Goal: Task Accomplishment & Management: Manage account settings

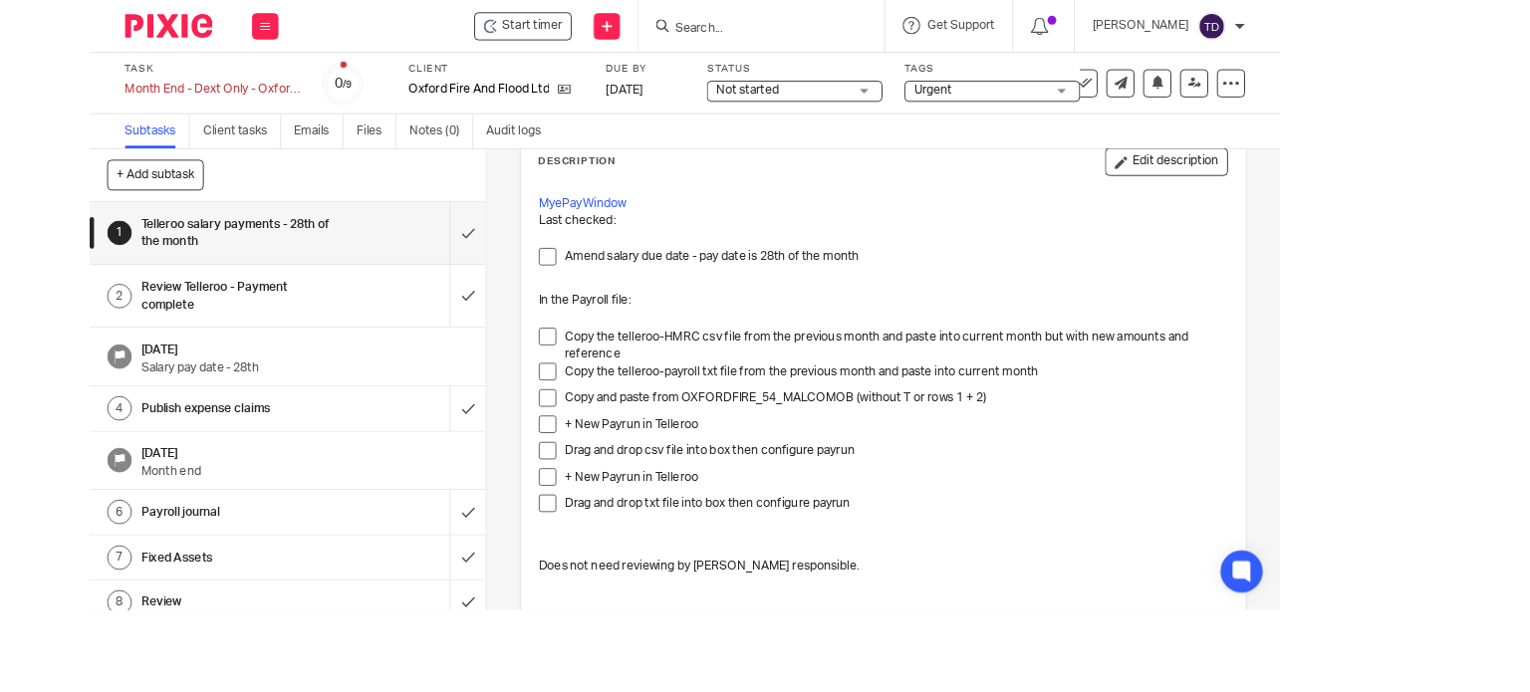
scroll to position [104, 0]
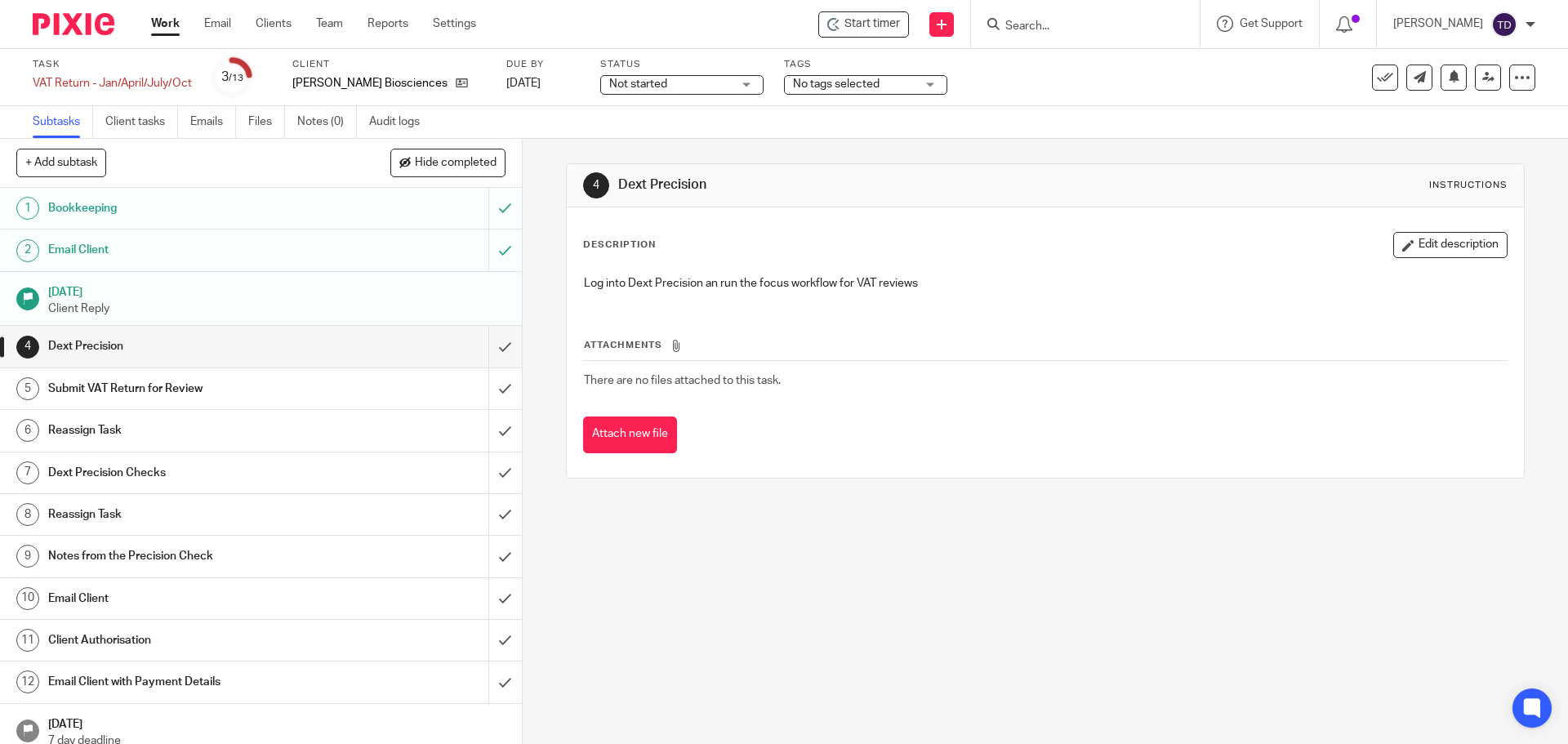
scroll to position [14, 0]
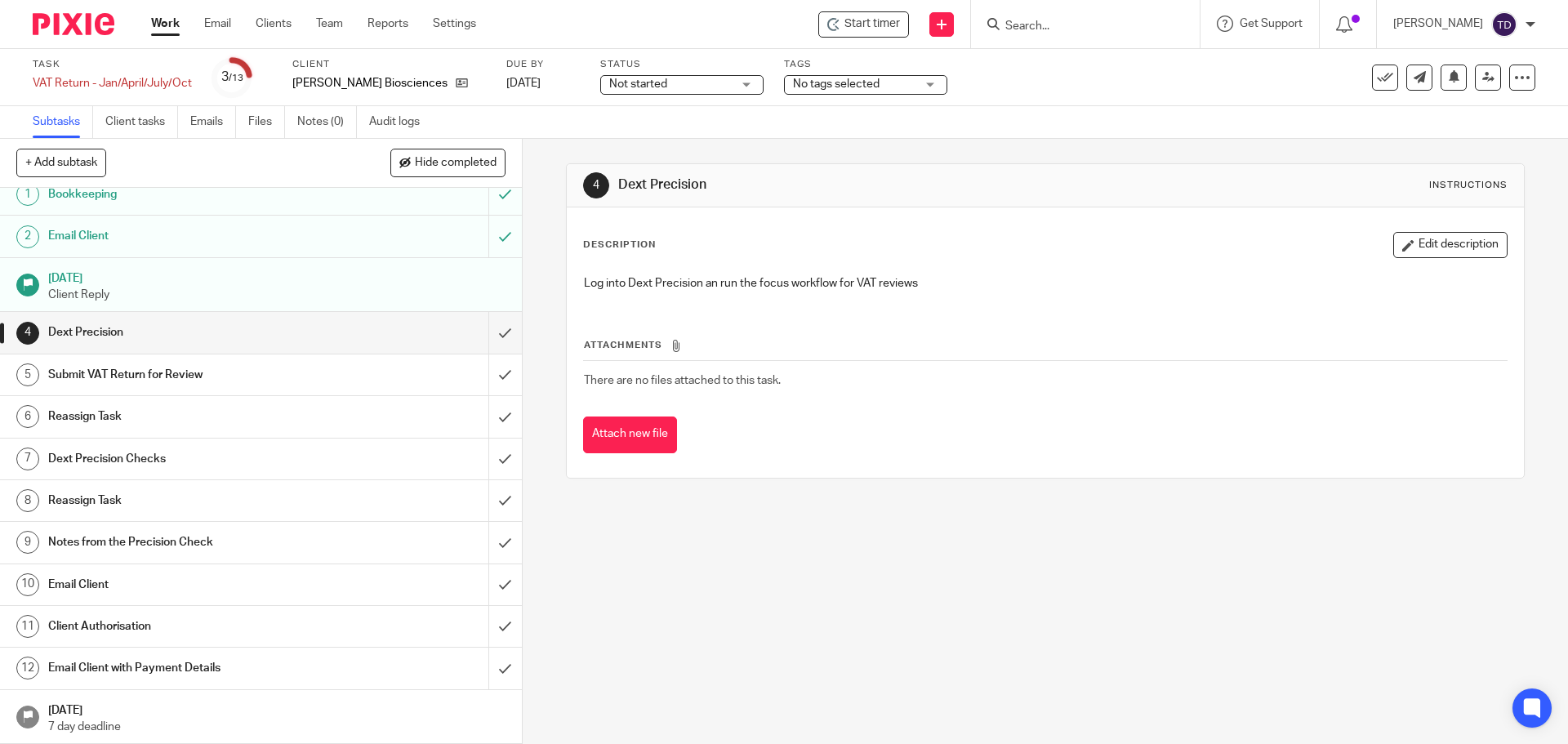
drag, startPoint x: 0, startPoint y: 0, endPoint x: 178, endPoint y: 24, distance: 179.6
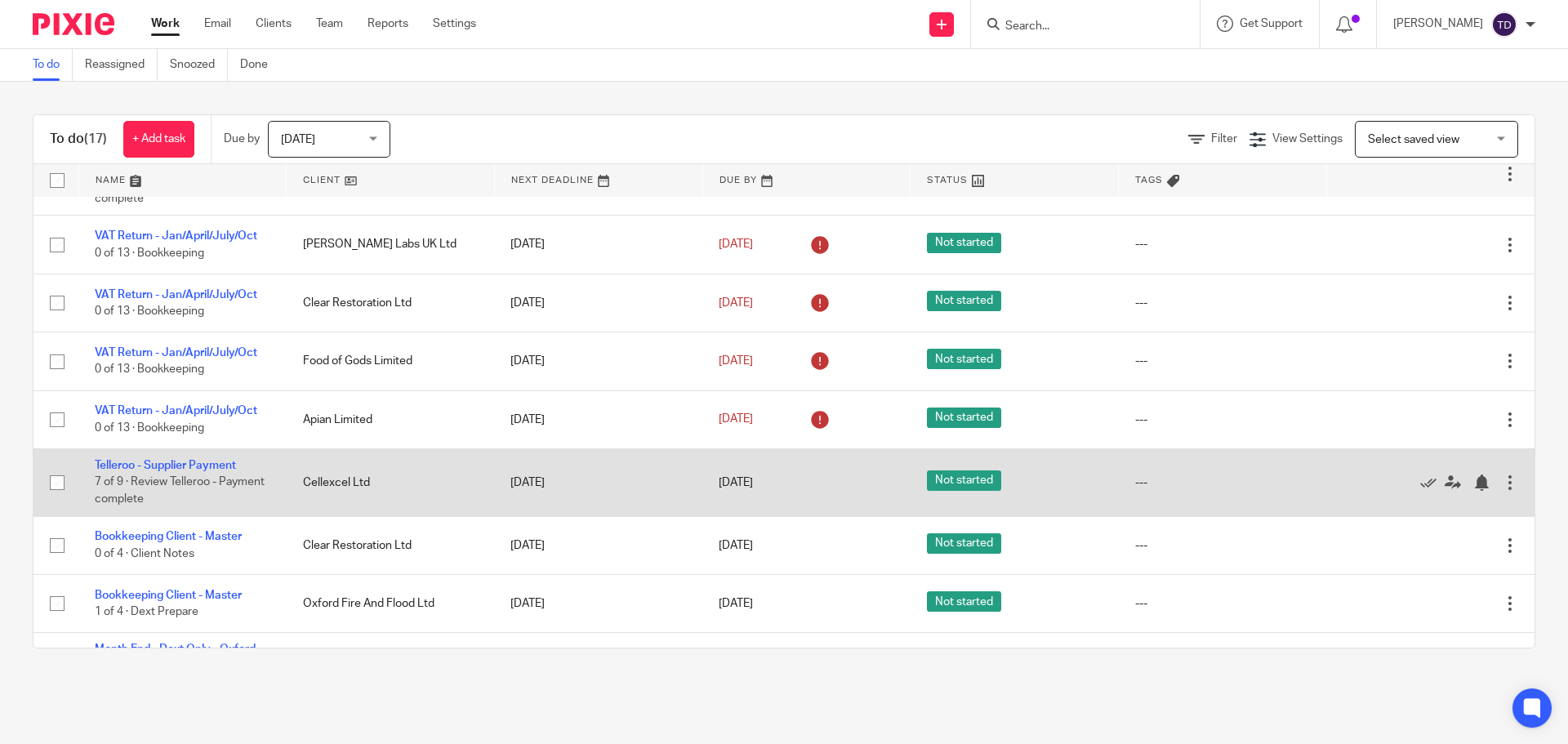
scroll to position [618, 0]
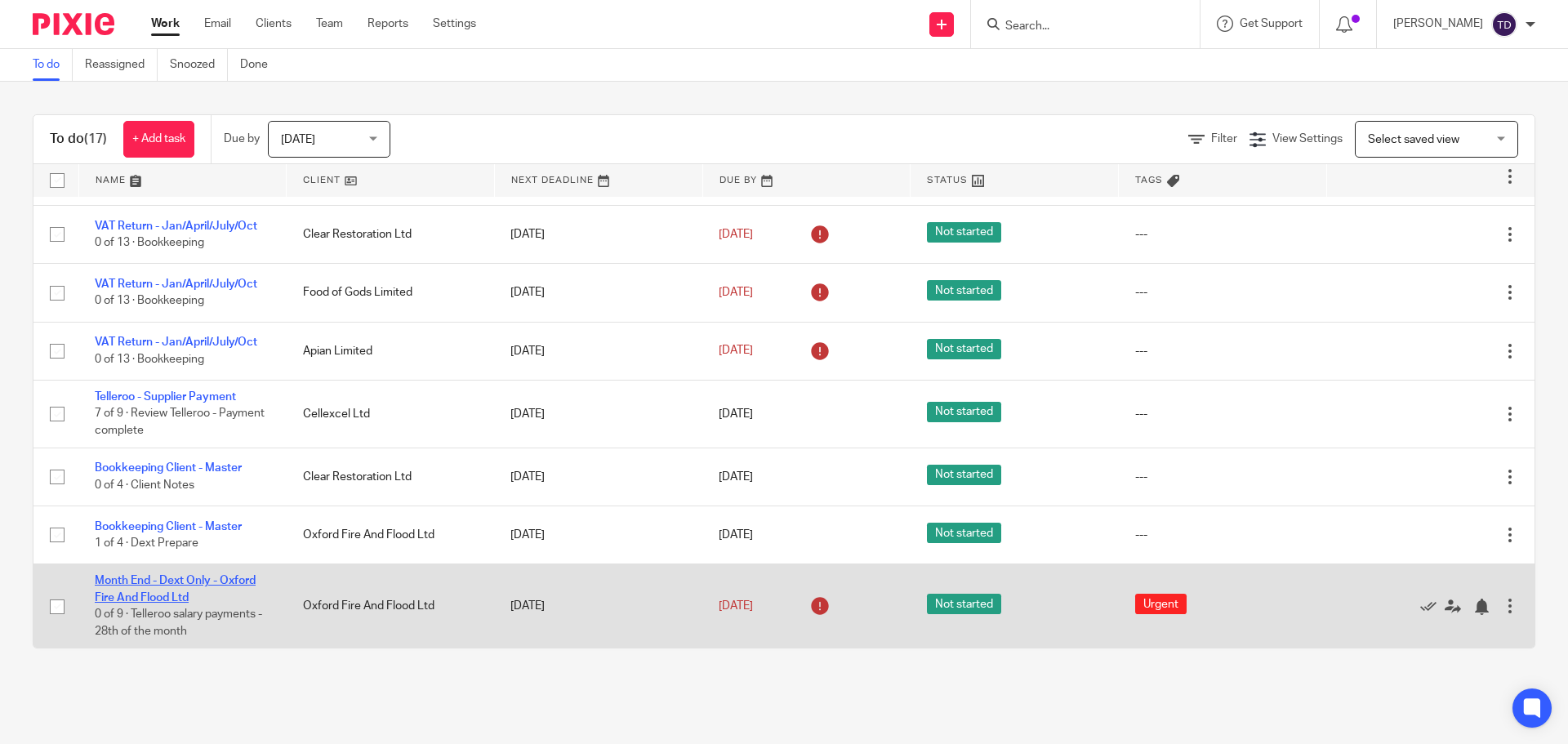
drag, startPoint x: 147, startPoint y: 588, endPoint x: 130, endPoint y: 574, distance: 22.0
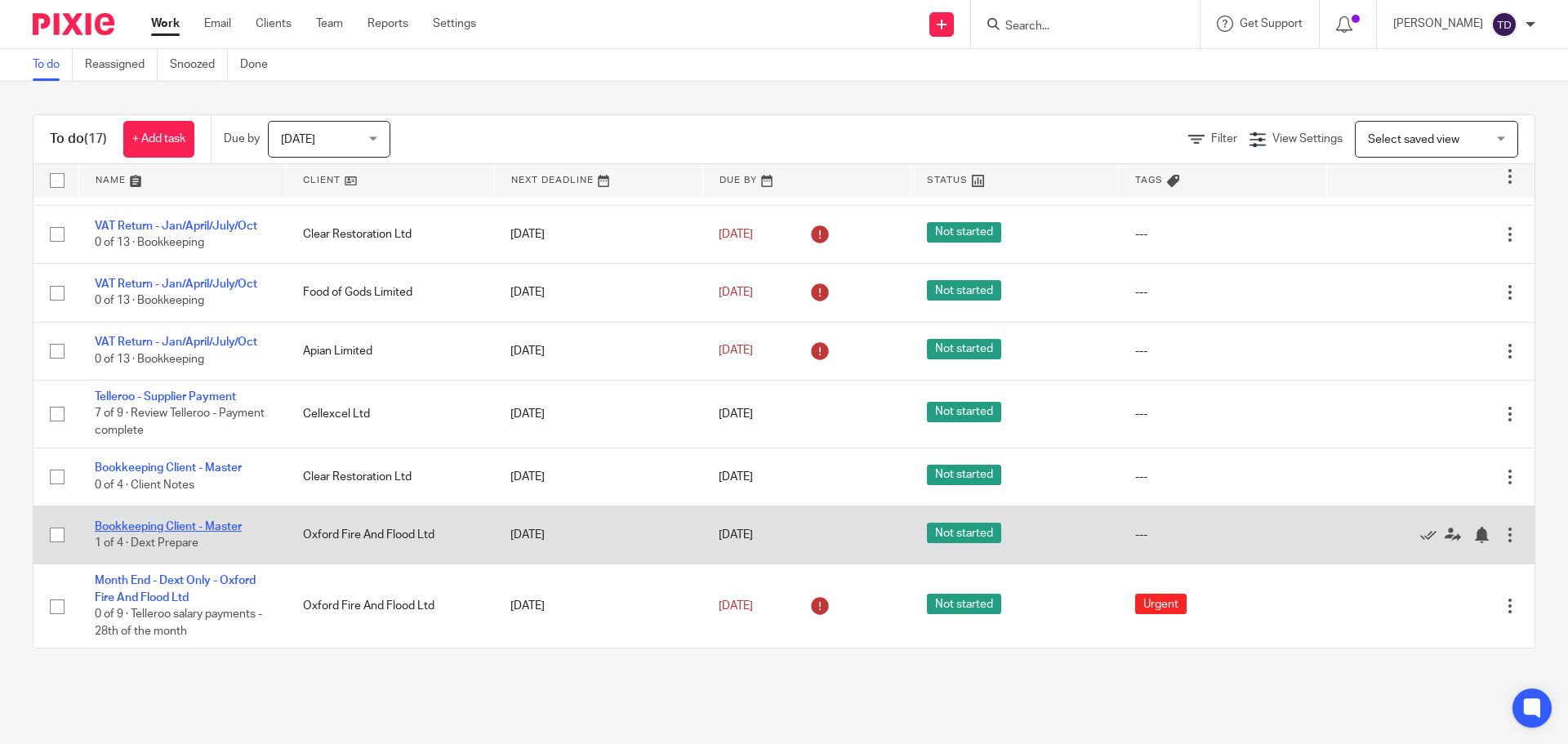
click at [214, 528] on link "Bookkeeping Client - Master" at bounding box center [168, 527] width 147 height 11
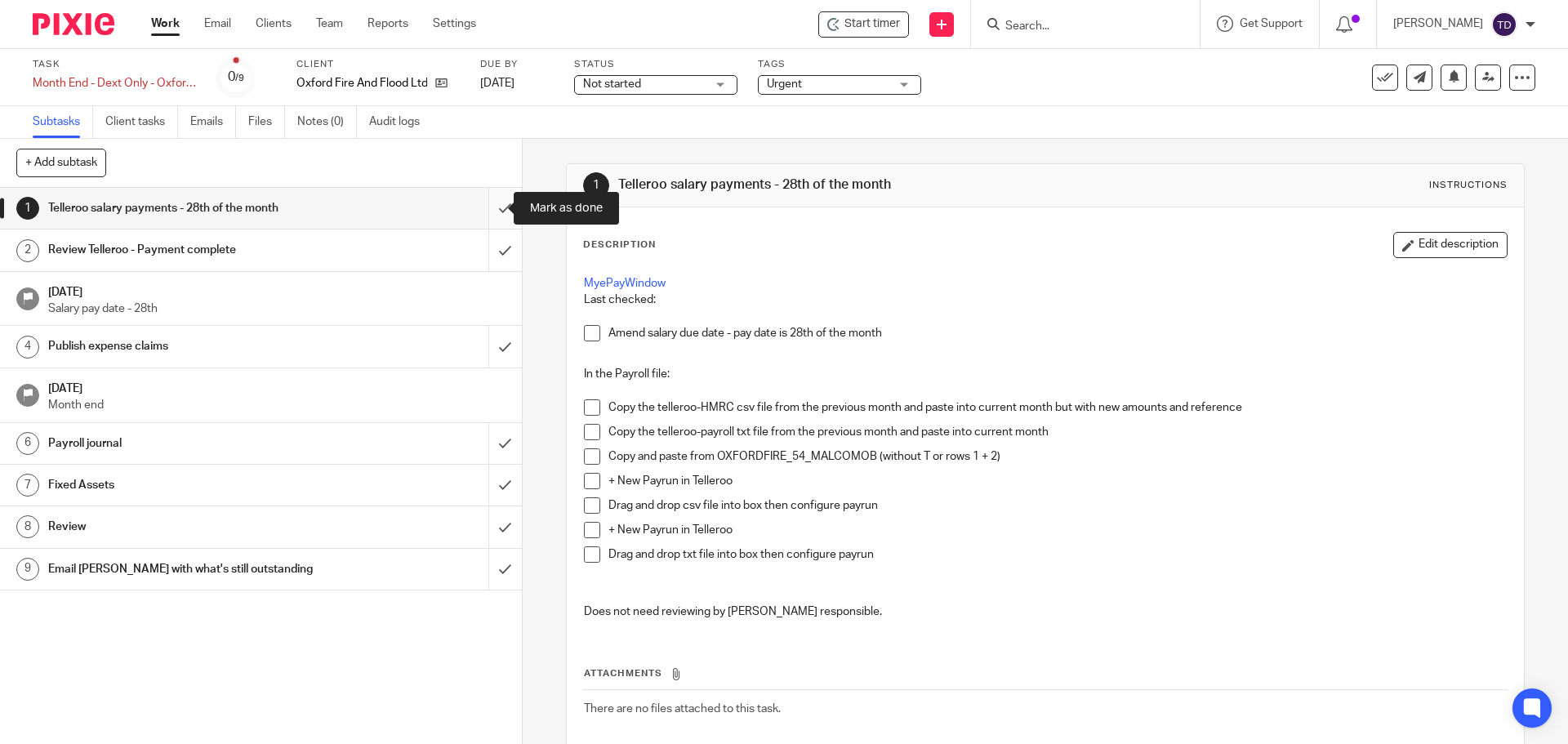
click at [486, 205] on input "submit" at bounding box center [261, 208] width 522 height 41
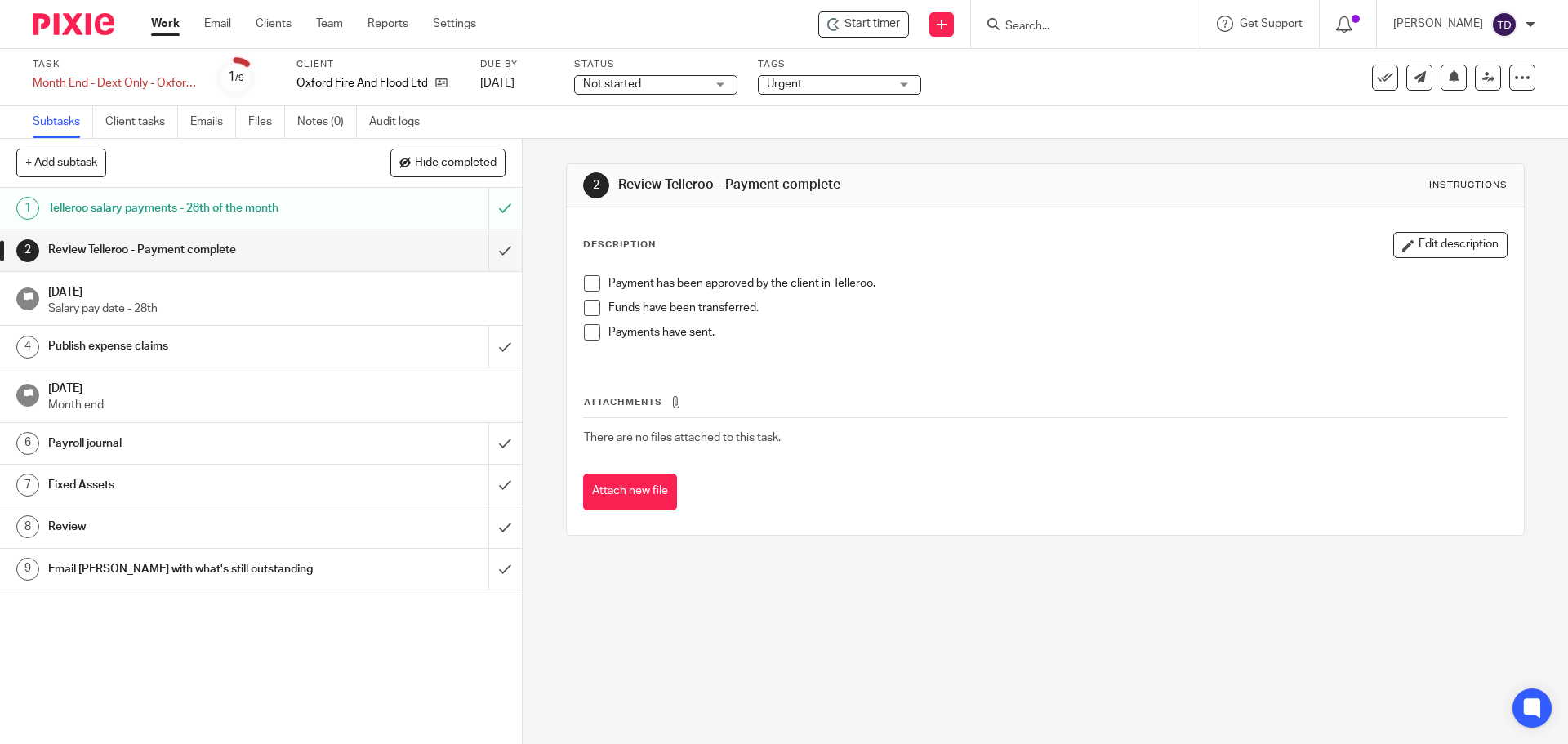
click at [383, 585] on link "9 Email Julia with what's still outstanding" at bounding box center [244, 569] width 489 height 41
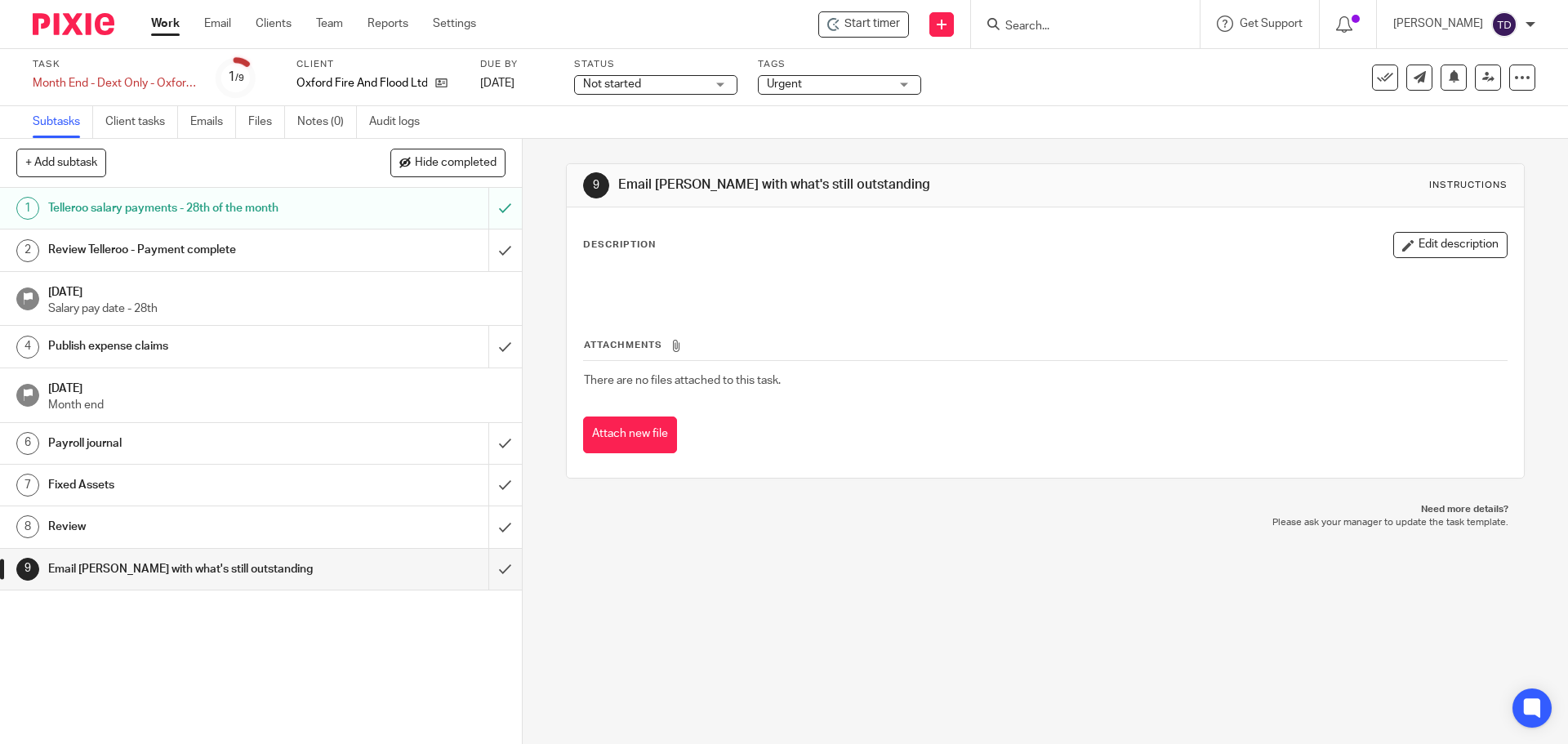
click at [1079, 665] on div "9 Email [PERSON_NAME] with what's still outstanding Instructions Description Ed…" at bounding box center [1045, 441] width 1045 height 605
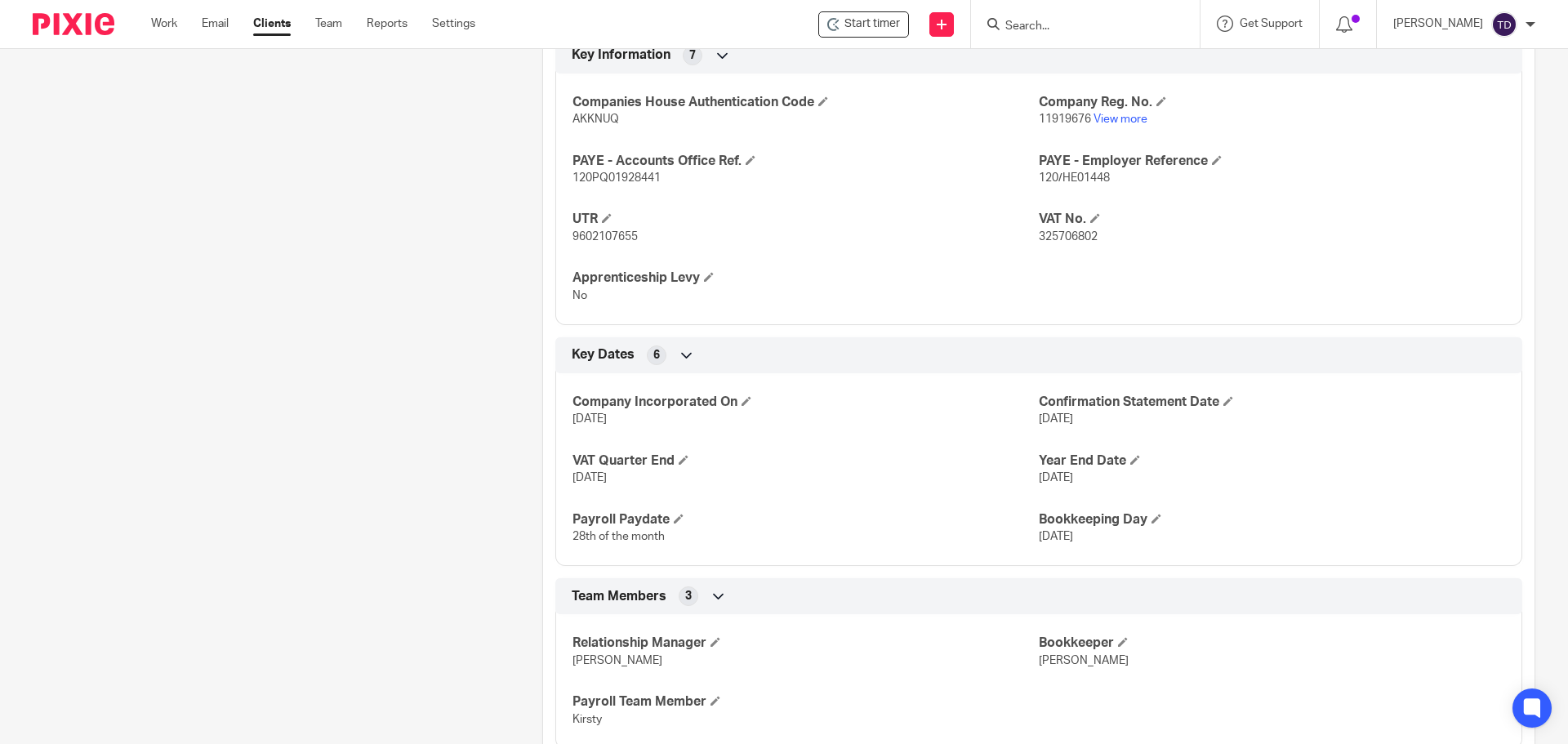
scroll to position [832, 0]
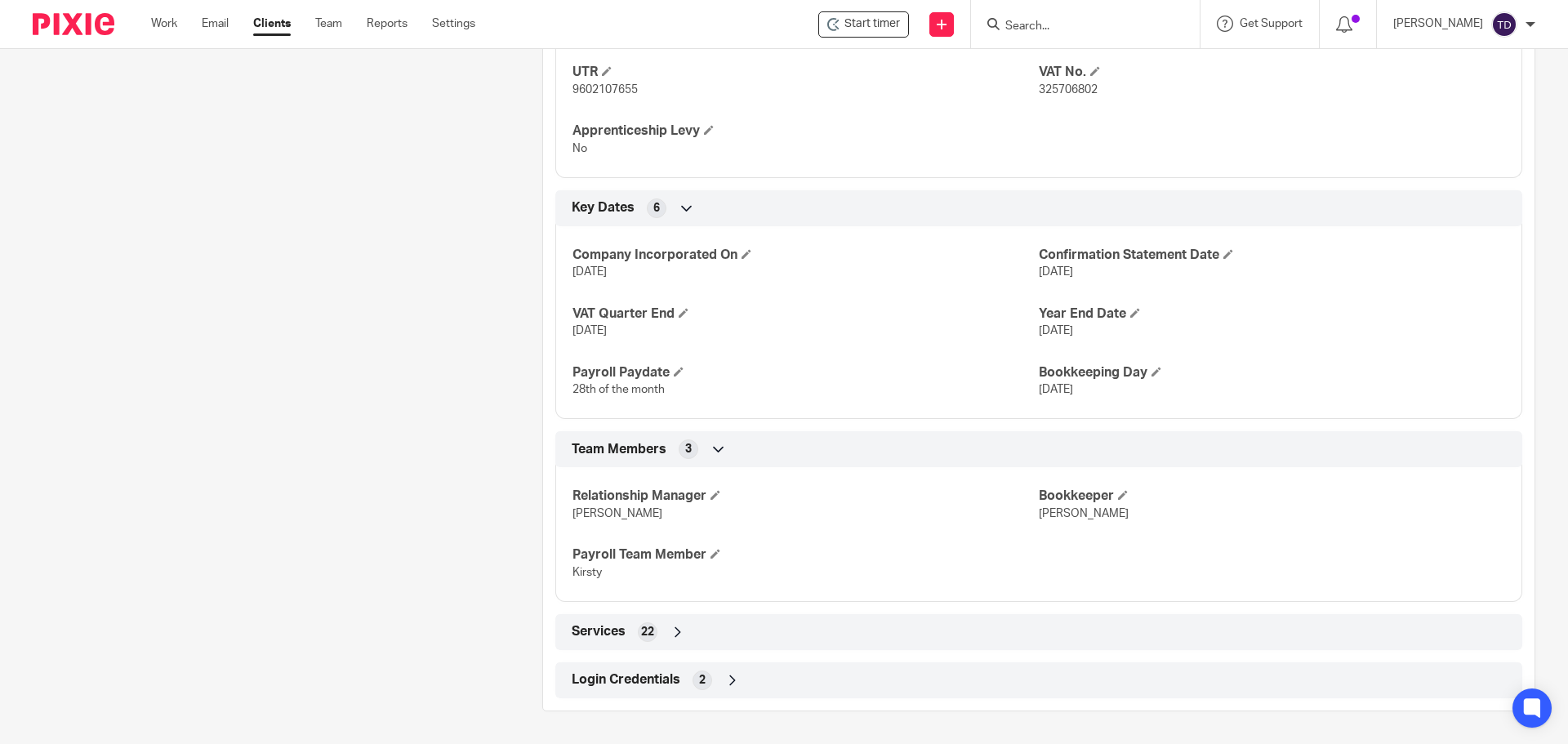
click at [722, 630] on div "Services 22" at bounding box center [1039, 632] width 943 height 28
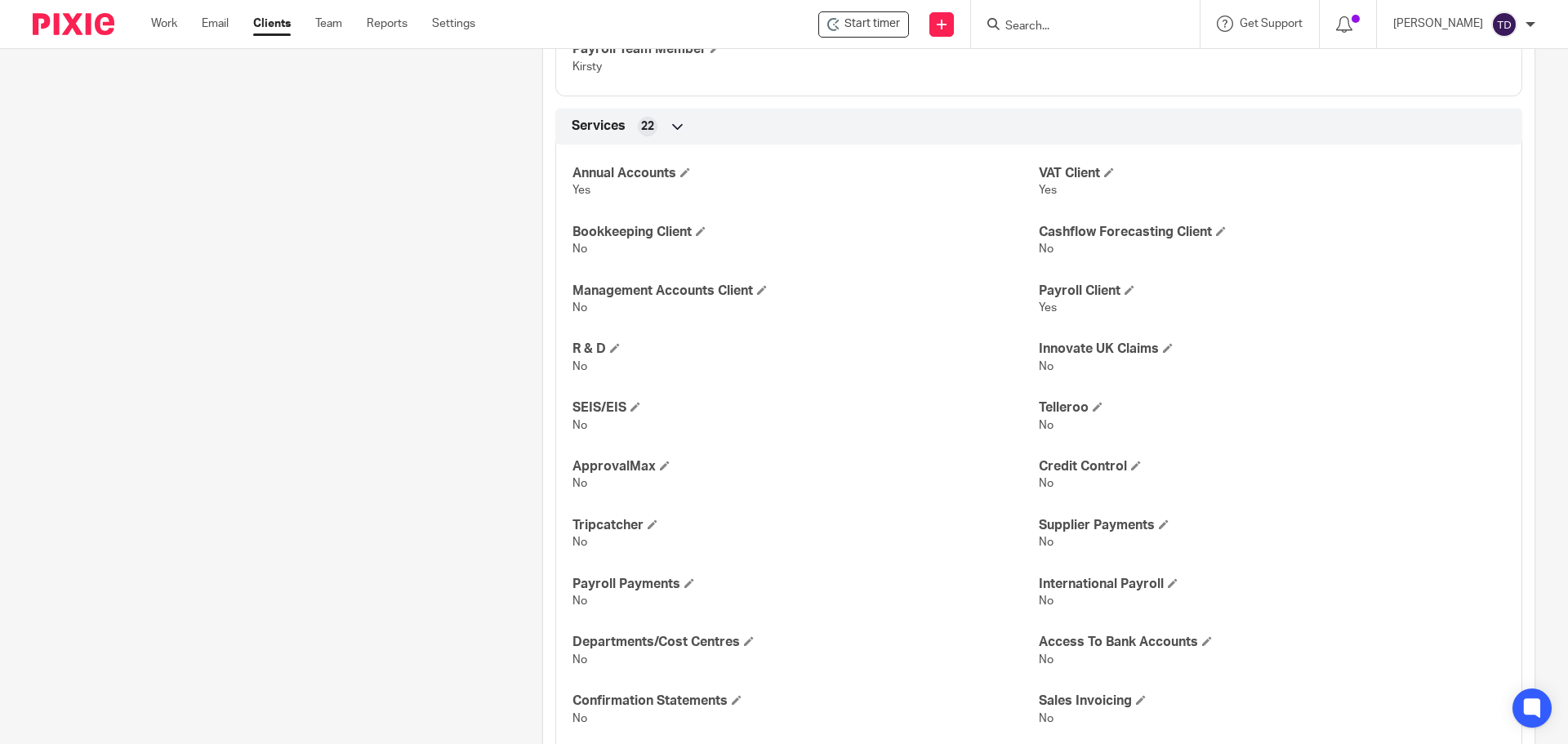
scroll to position [1495, 0]
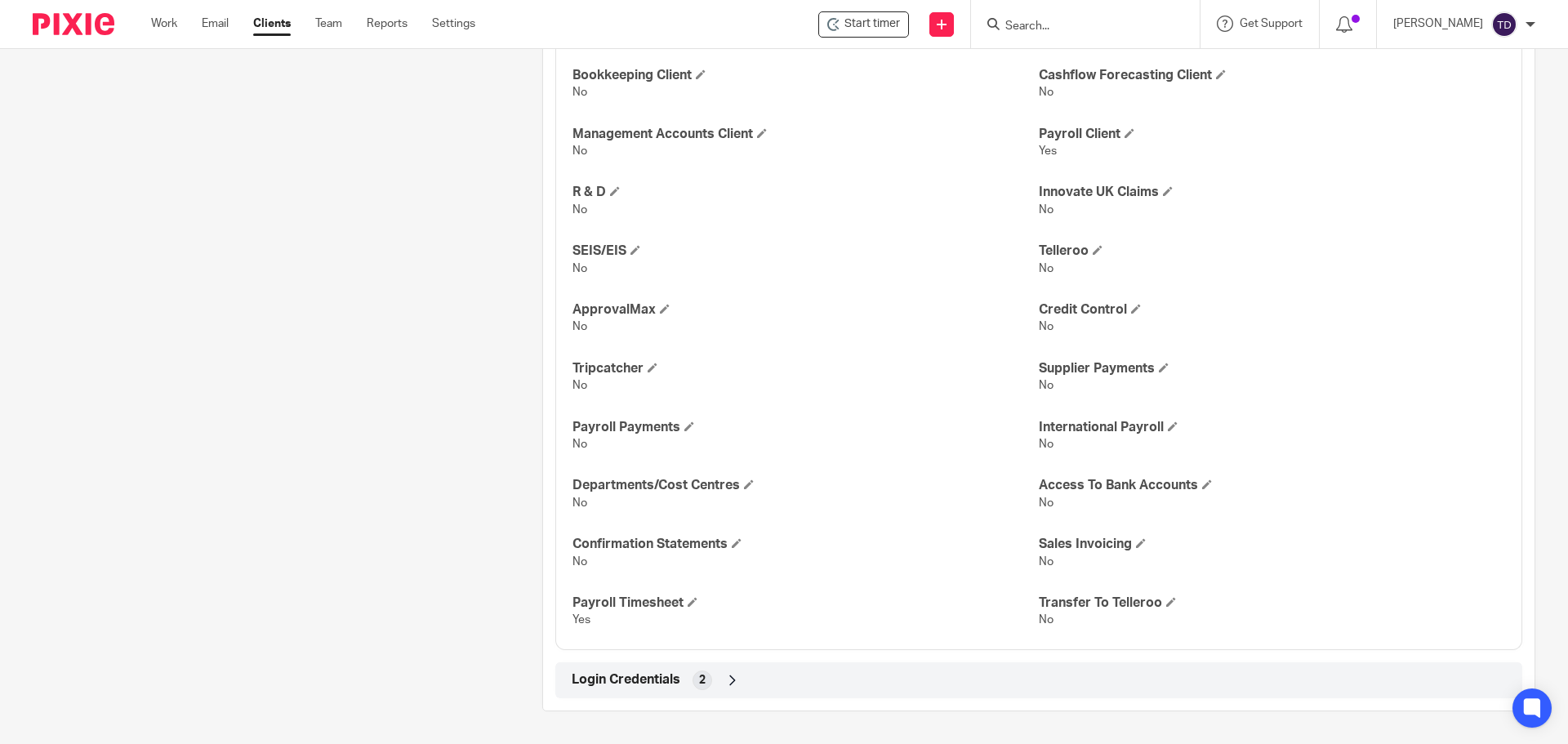
click at [715, 674] on div "Login Credentials 2" at bounding box center [1039, 680] width 943 height 28
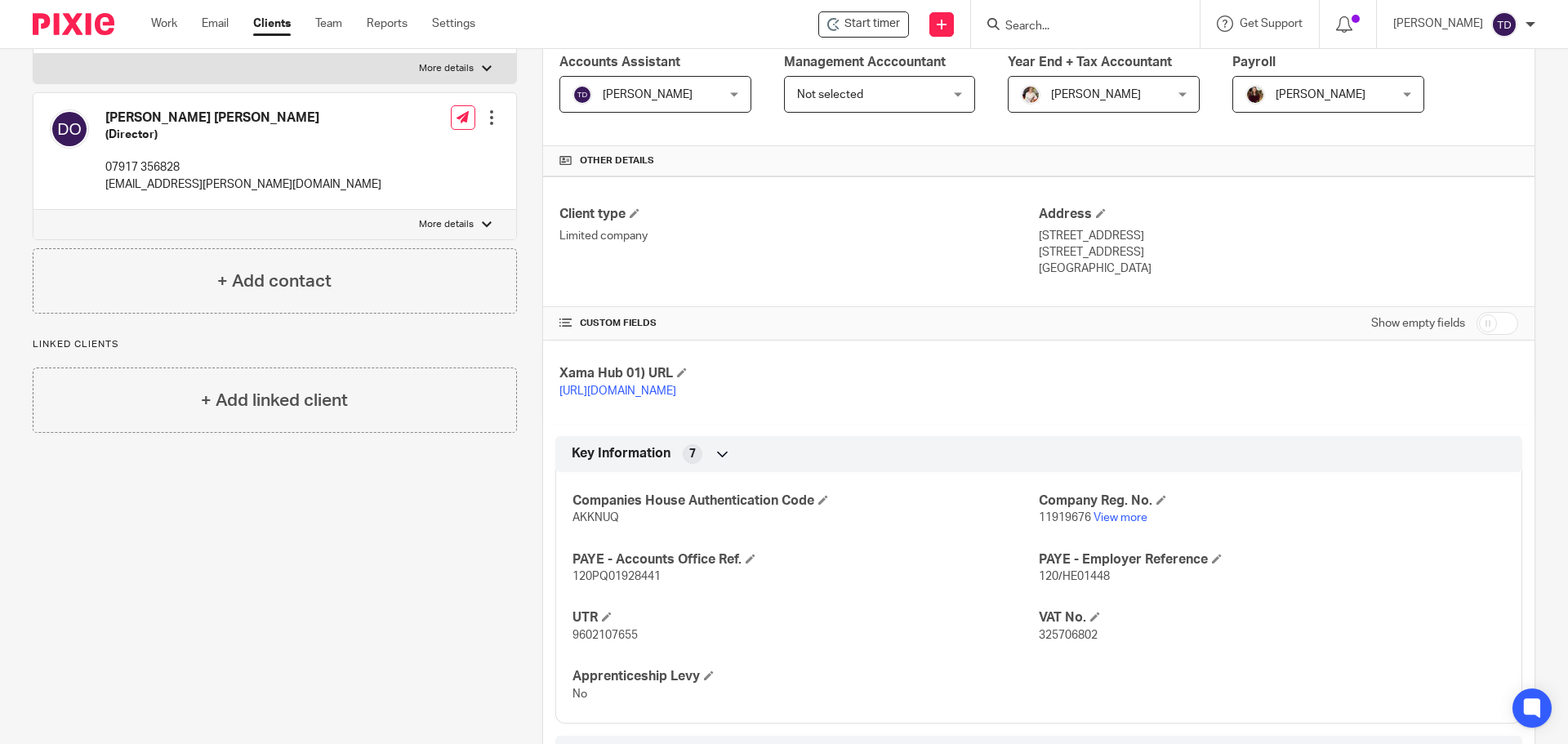
scroll to position [107, 0]
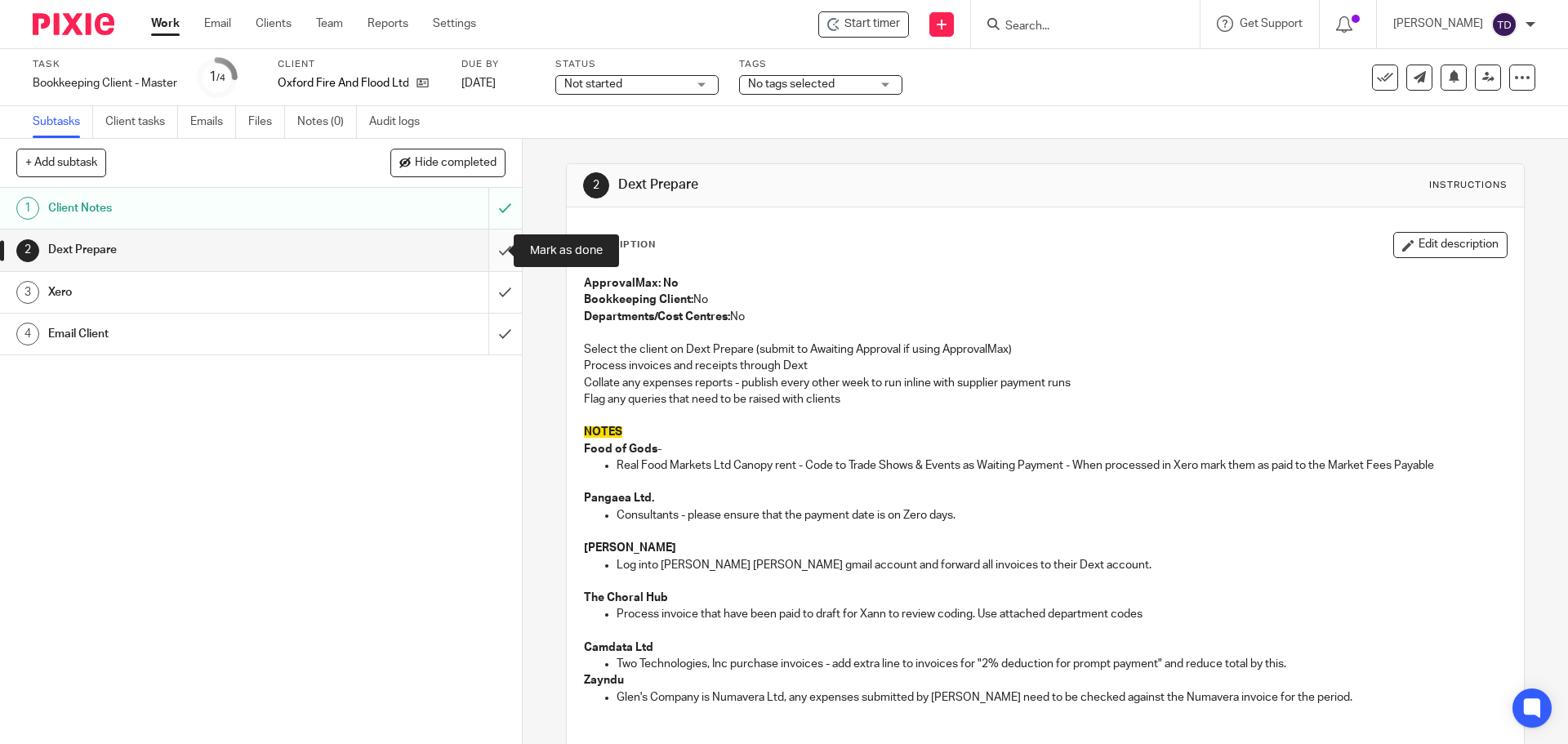
click at [489, 248] on input "submit" at bounding box center [261, 250] width 522 height 41
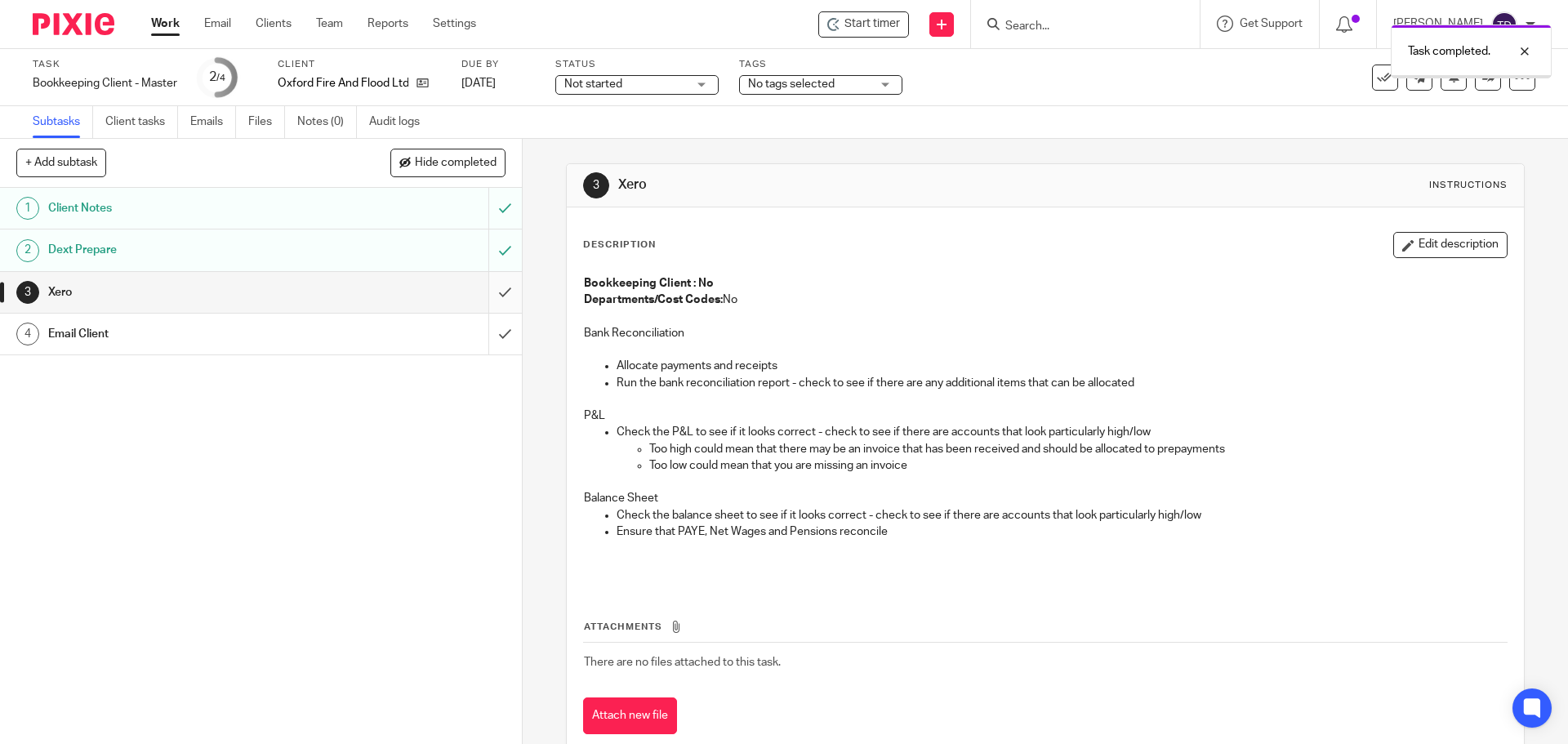
click at [481, 290] on input "submit" at bounding box center [261, 293] width 522 height 41
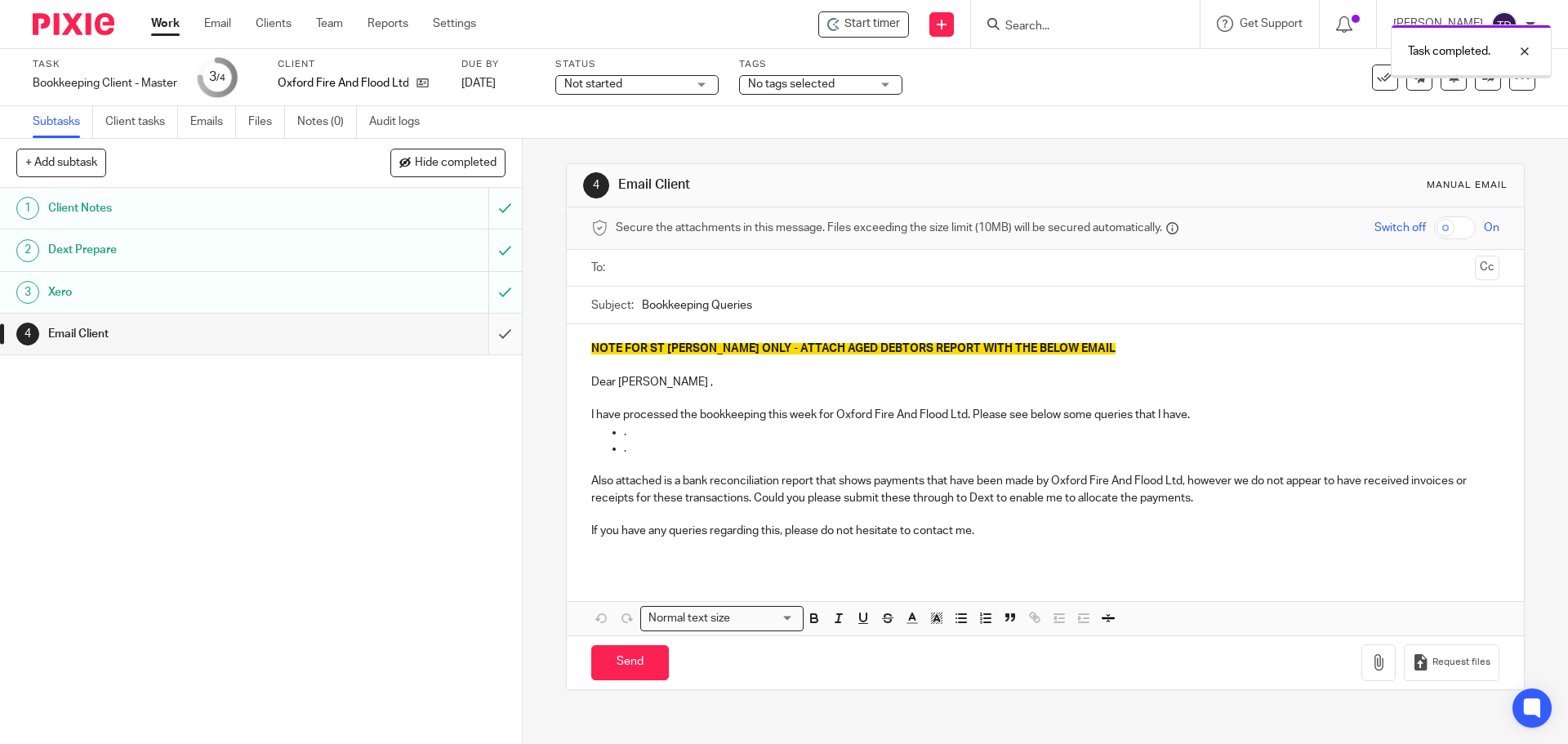
click at [486, 338] on input "submit" at bounding box center [261, 334] width 522 height 41
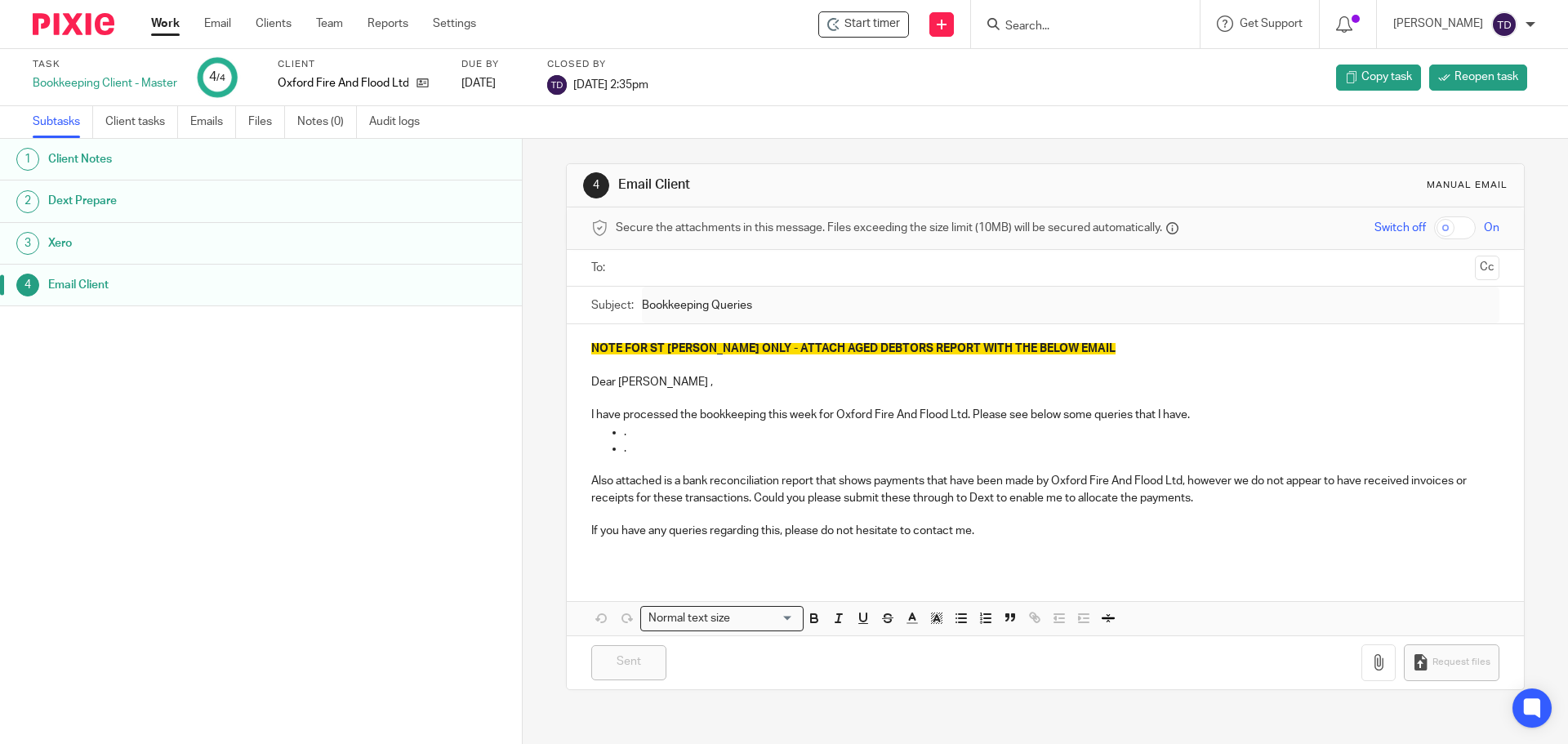
click at [152, 16] on link "Work" at bounding box center [165, 24] width 29 height 16
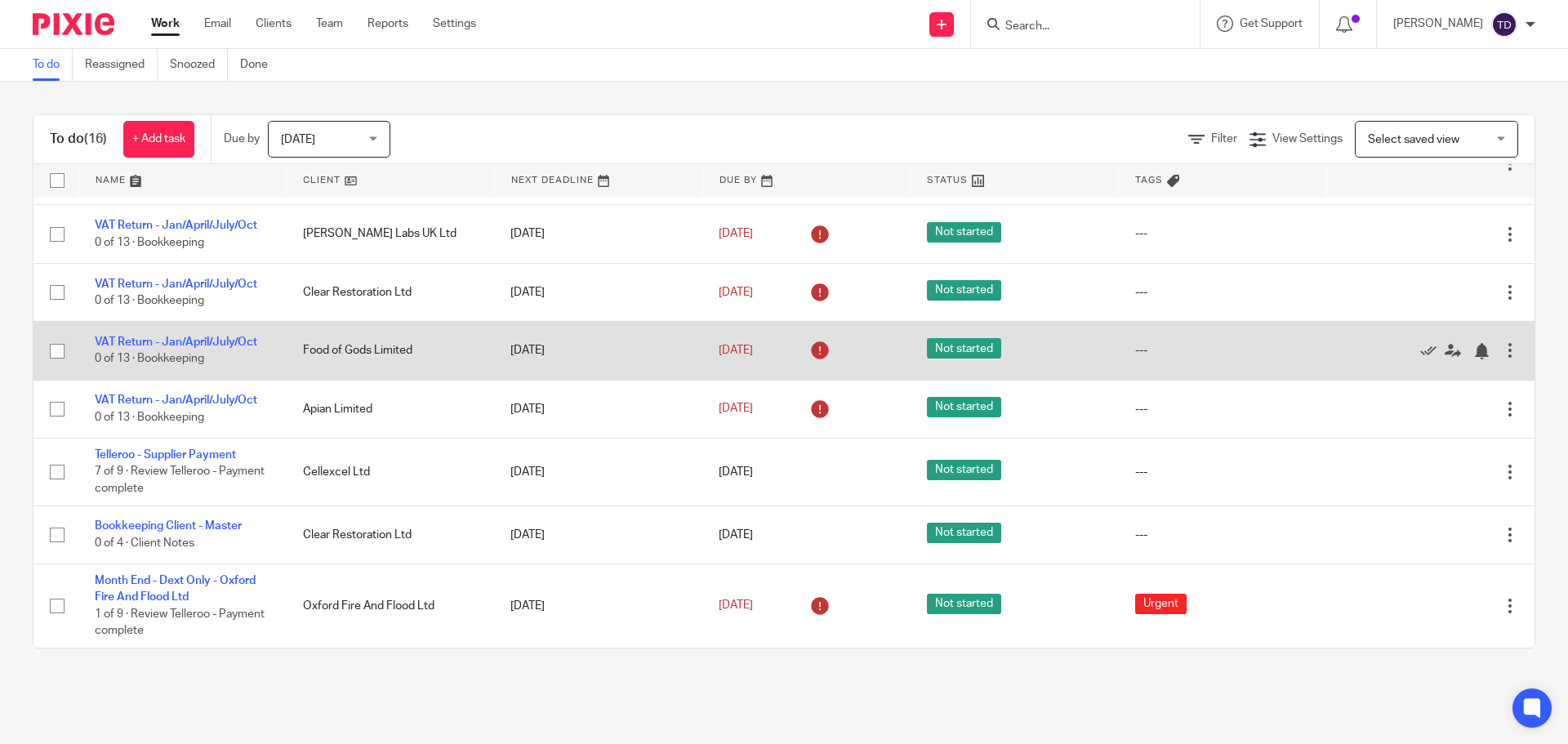
scroll to position [560, 0]
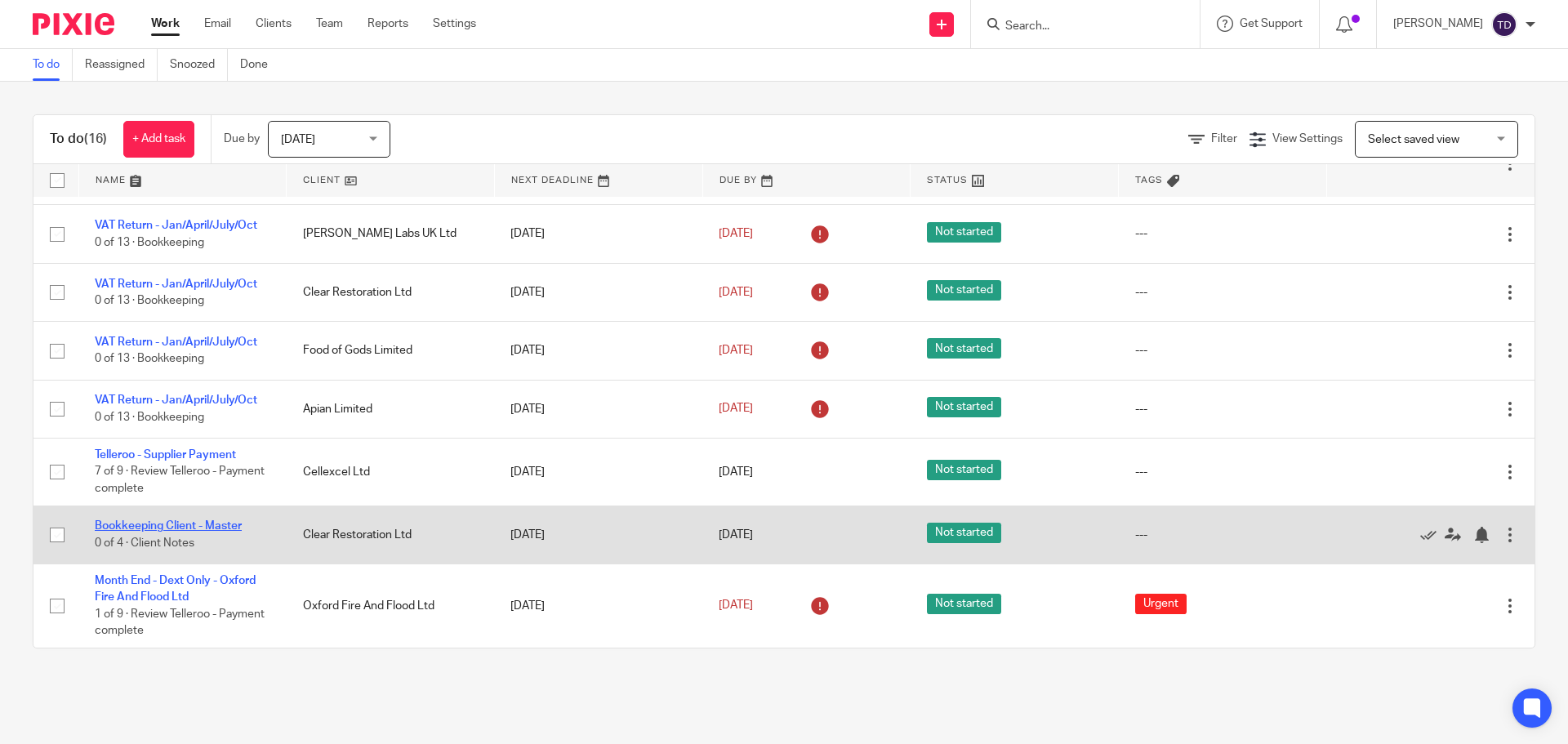
click at [185, 528] on link "Bookkeeping Client - Master" at bounding box center [168, 526] width 147 height 11
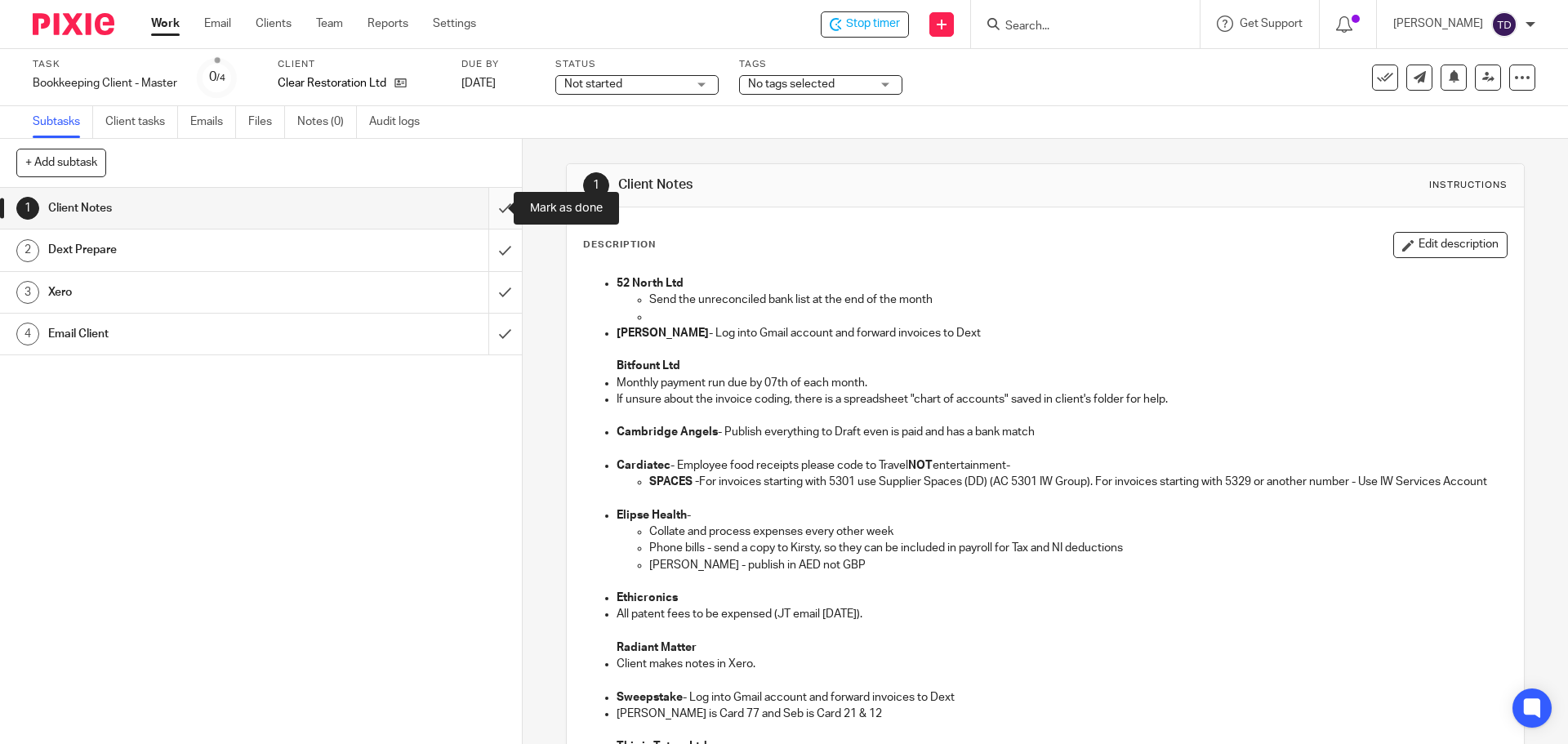
click at [485, 213] on input "submit" at bounding box center [261, 208] width 522 height 41
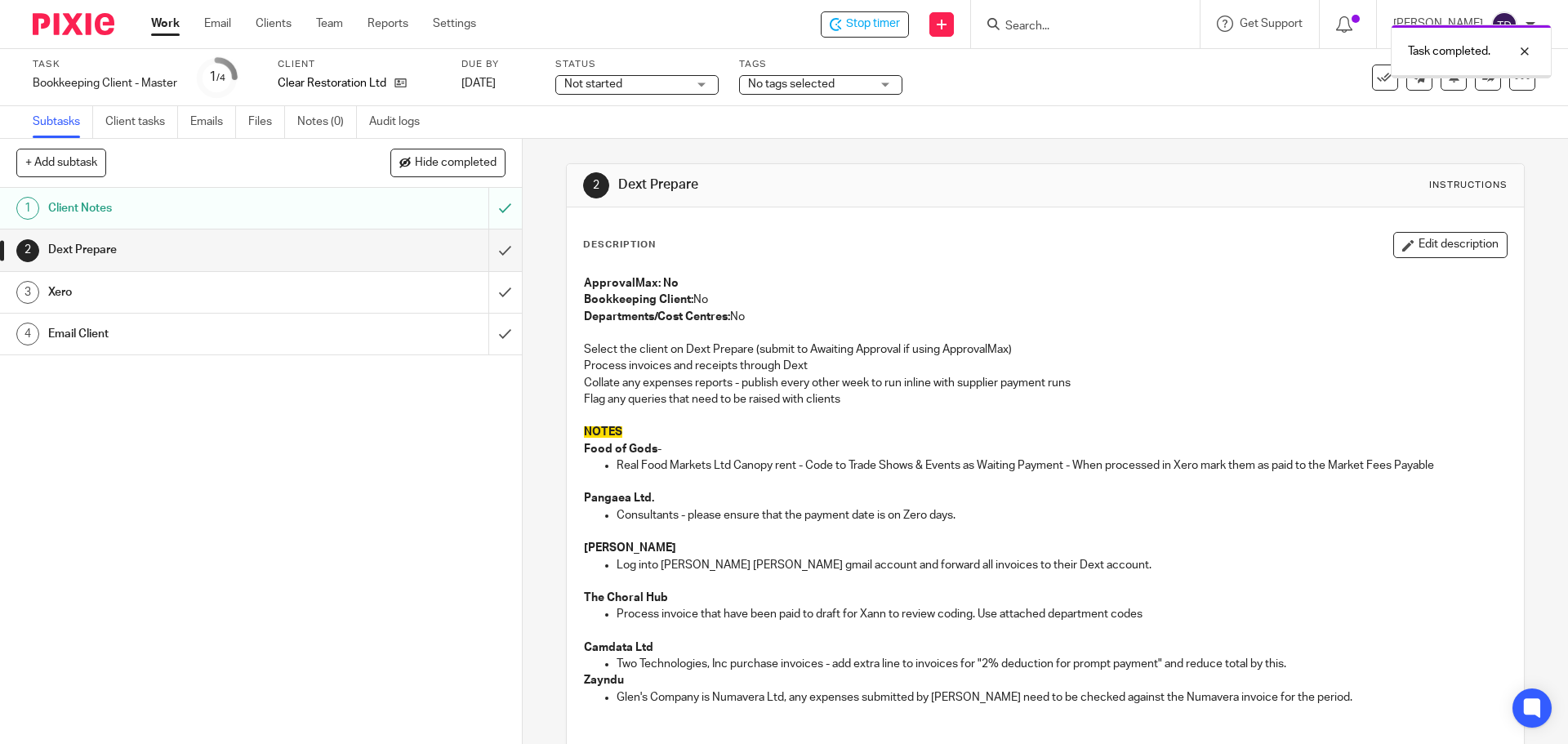
click at [489, 252] on input "submit" at bounding box center [261, 250] width 522 height 41
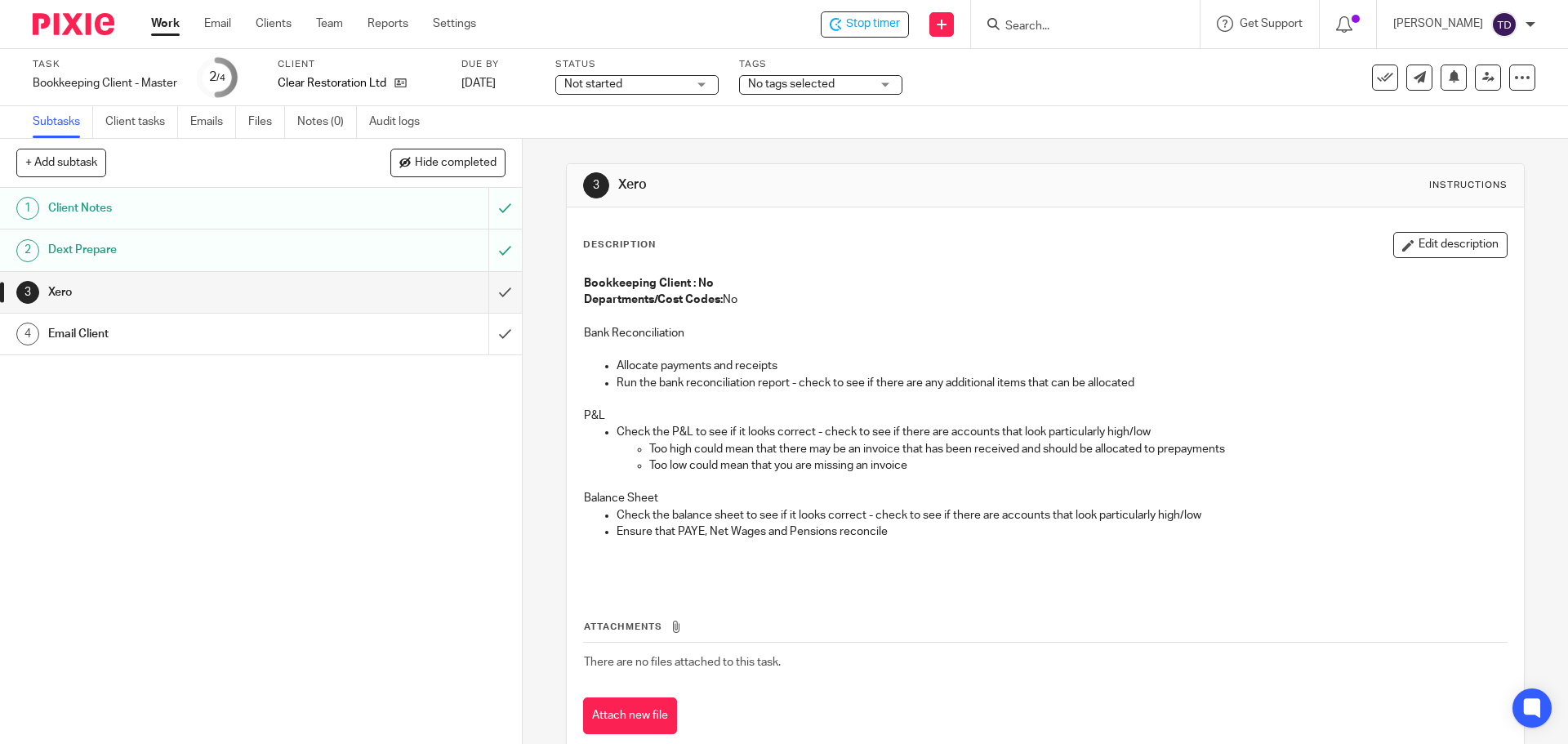
click at [1459, 383] on p "Run the bank reconciliation report - check to see if there are any additional i…" at bounding box center [1061, 383] width 889 height 16
click at [488, 297] on input "submit" at bounding box center [261, 293] width 522 height 41
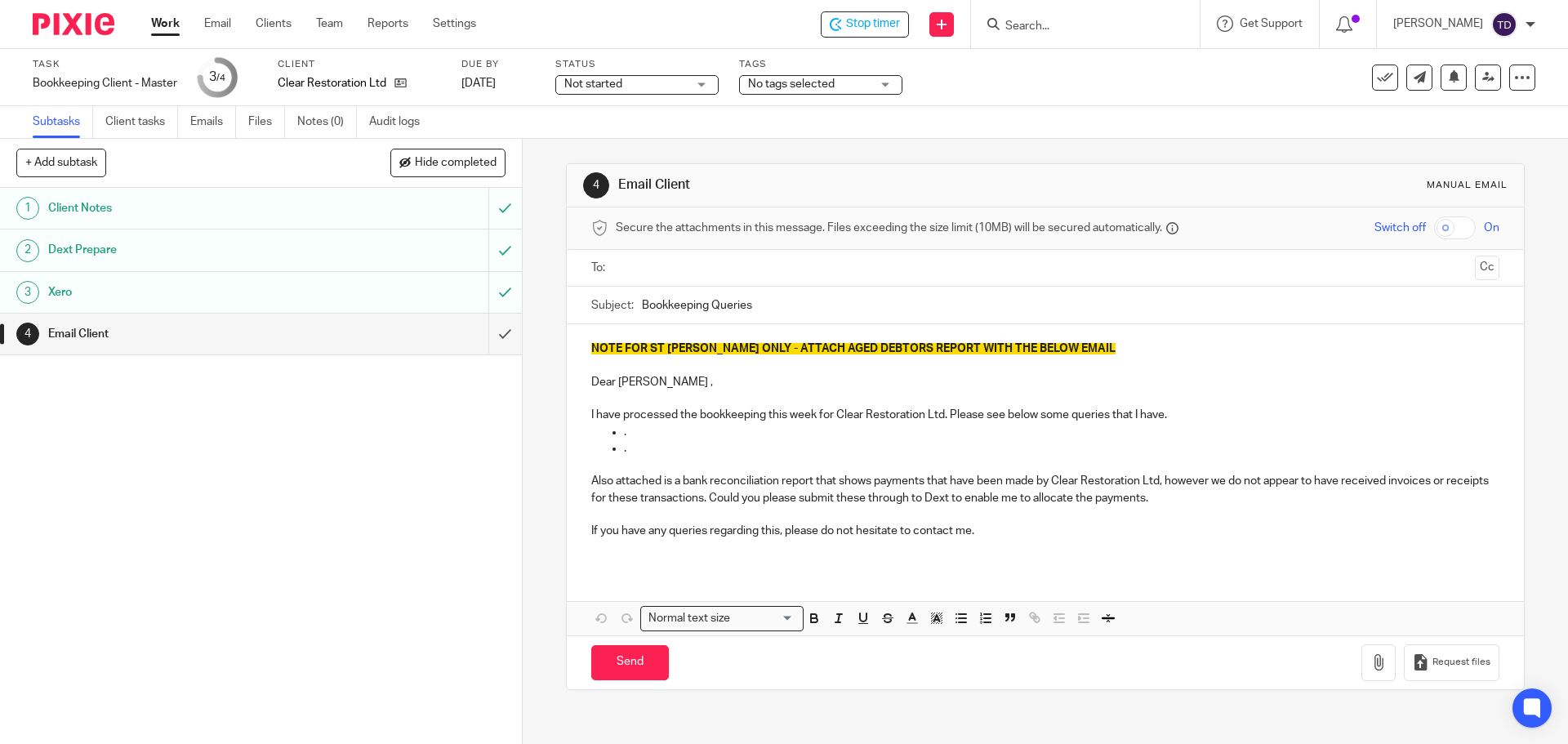
click at [484, 333] on input "submit" at bounding box center [261, 334] width 522 height 41
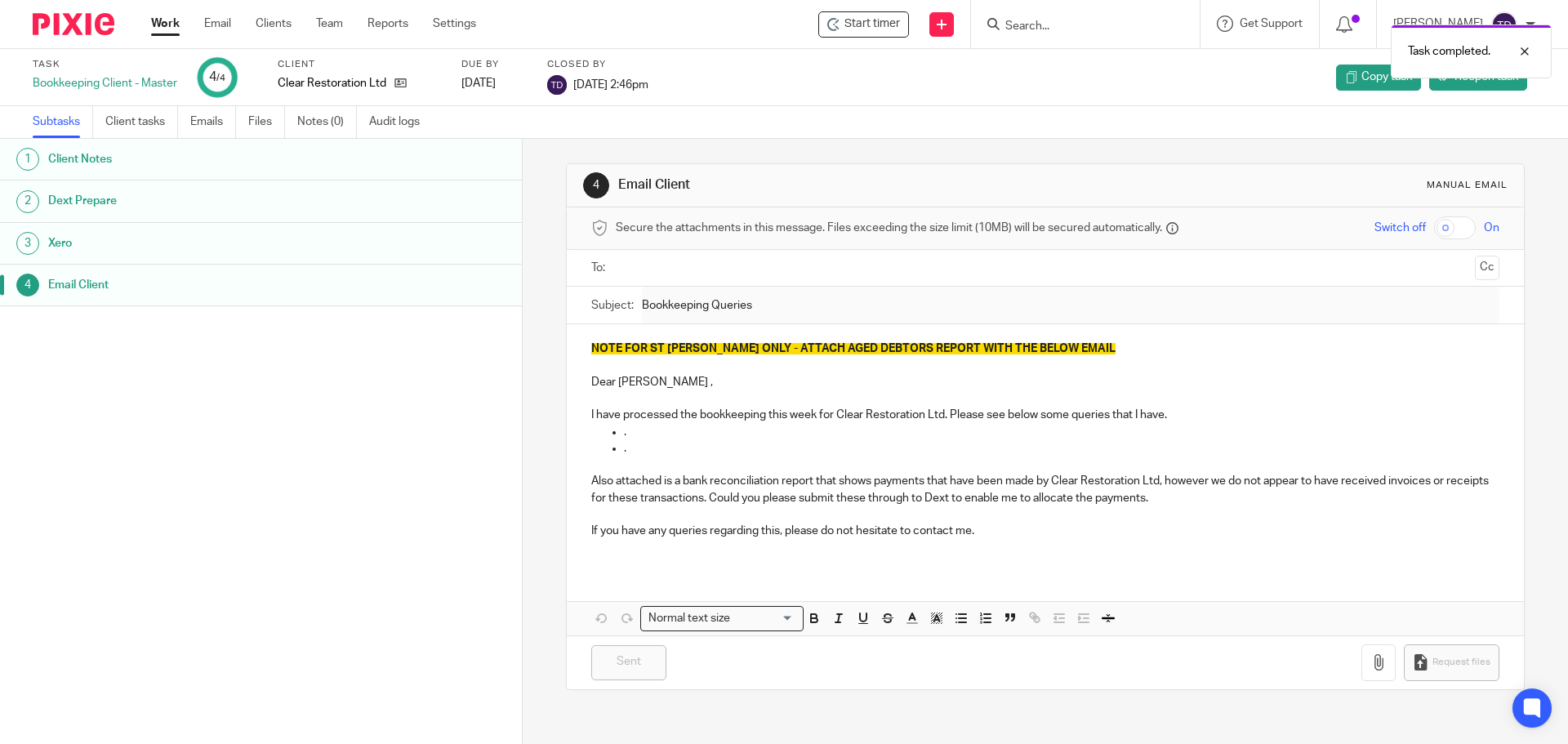
click at [172, 29] on link "Work" at bounding box center [165, 24] width 29 height 16
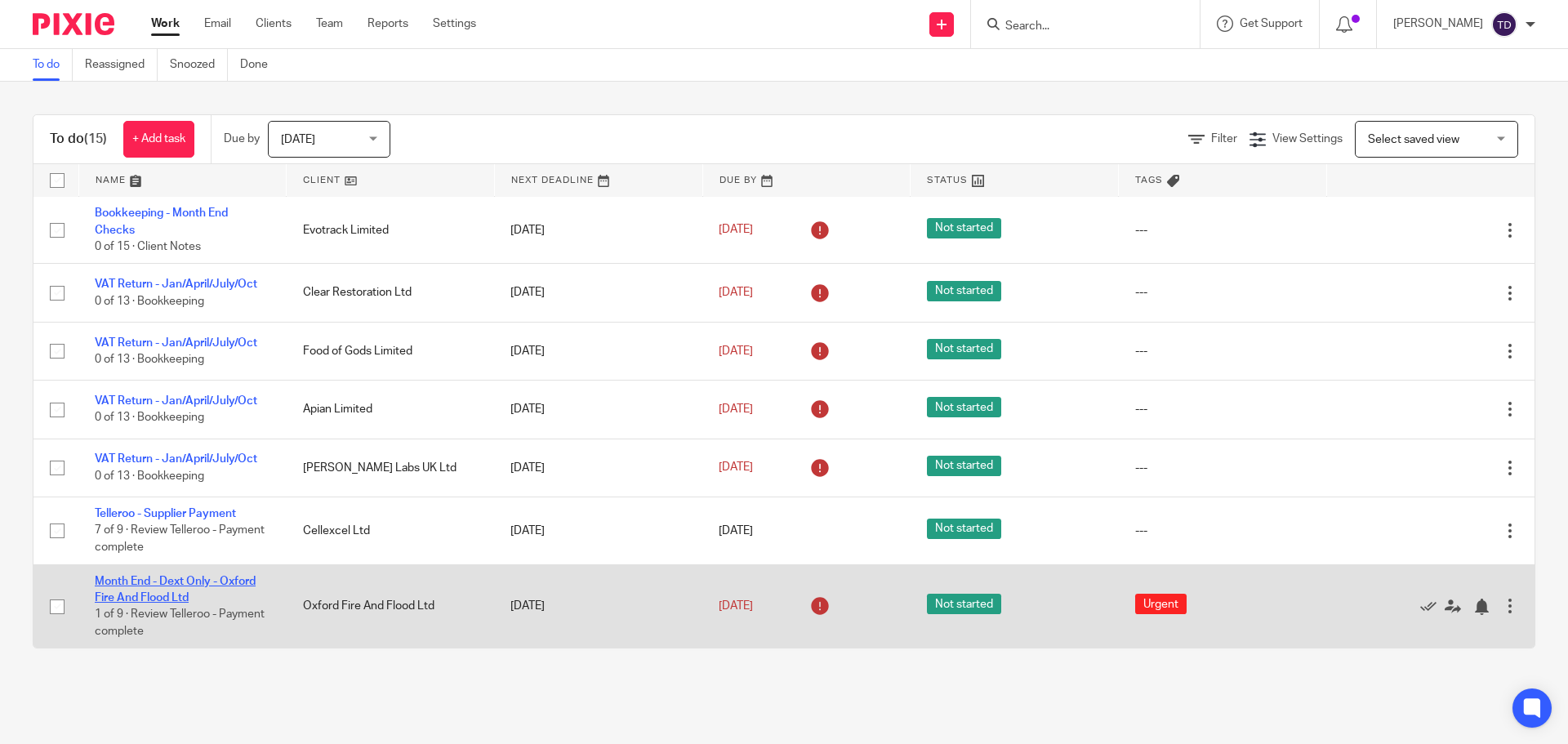
scroll to position [501, 0]
click at [170, 596] on link "Month End - Dext Only - Oxford Fire And Flood Ltd" at bounding box center [175, 589] width 161 height 28
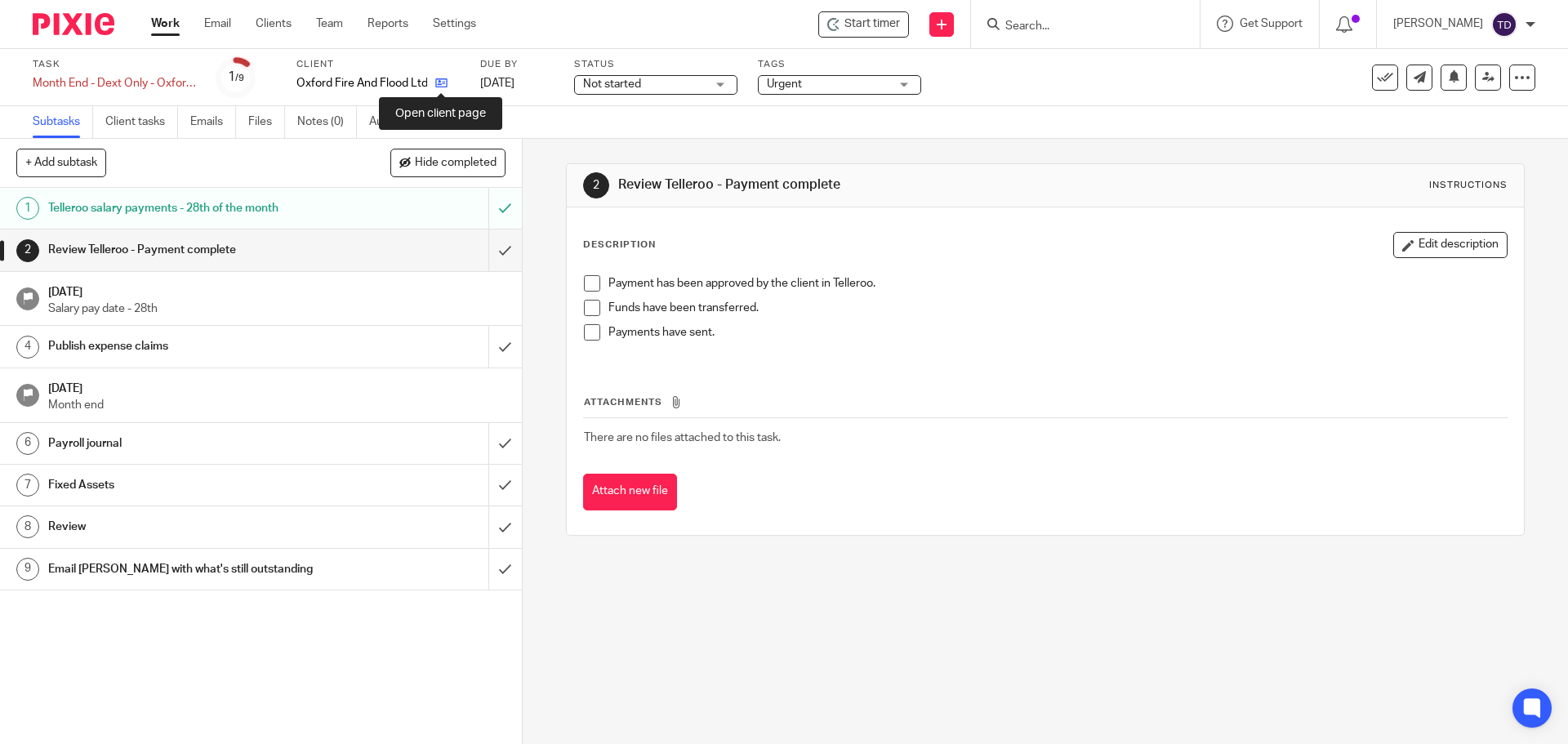
click at [445, 86] on icon at bounding box center [441, 83] width 12 height 12
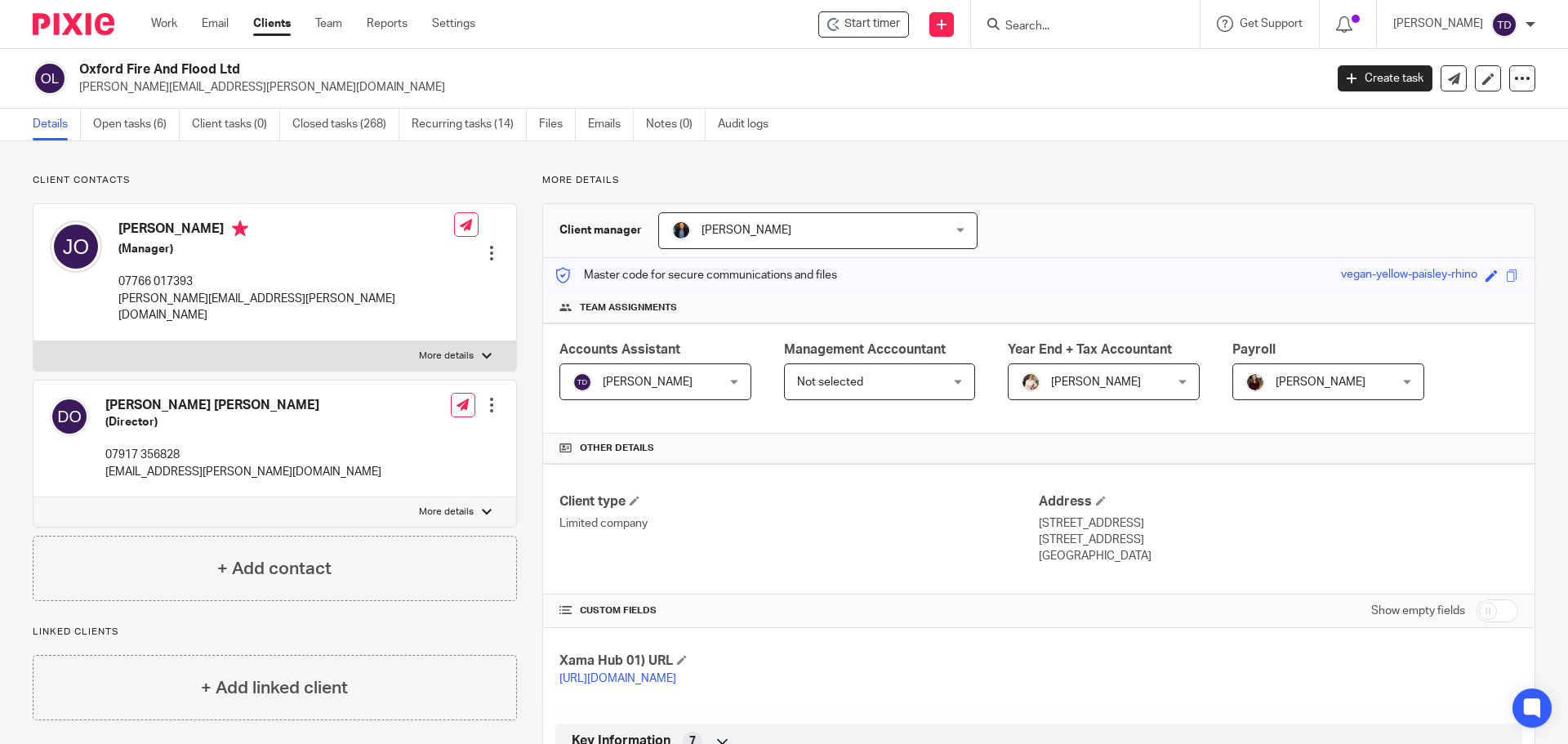
click at [207, 397] on h4 "Desmond William Patrick Oconnor" at bounding box center [243, 405] width 276 height 17
click at [265, 464] on p "des.oconnor@revivalco.co.uk" at bounding box center [243, 472] width 276 height 16
drag, startPoint x: 258, startPoint y: 454, endPoint x: 107, endPoint y: 458, distance: 151.1
click at [107, 464] on p "des.oconnor@revivalco.co.uk" at bounding box center [243, 472] width 276 height 16
copy p "des.oconnor@revivalco.co.uk"
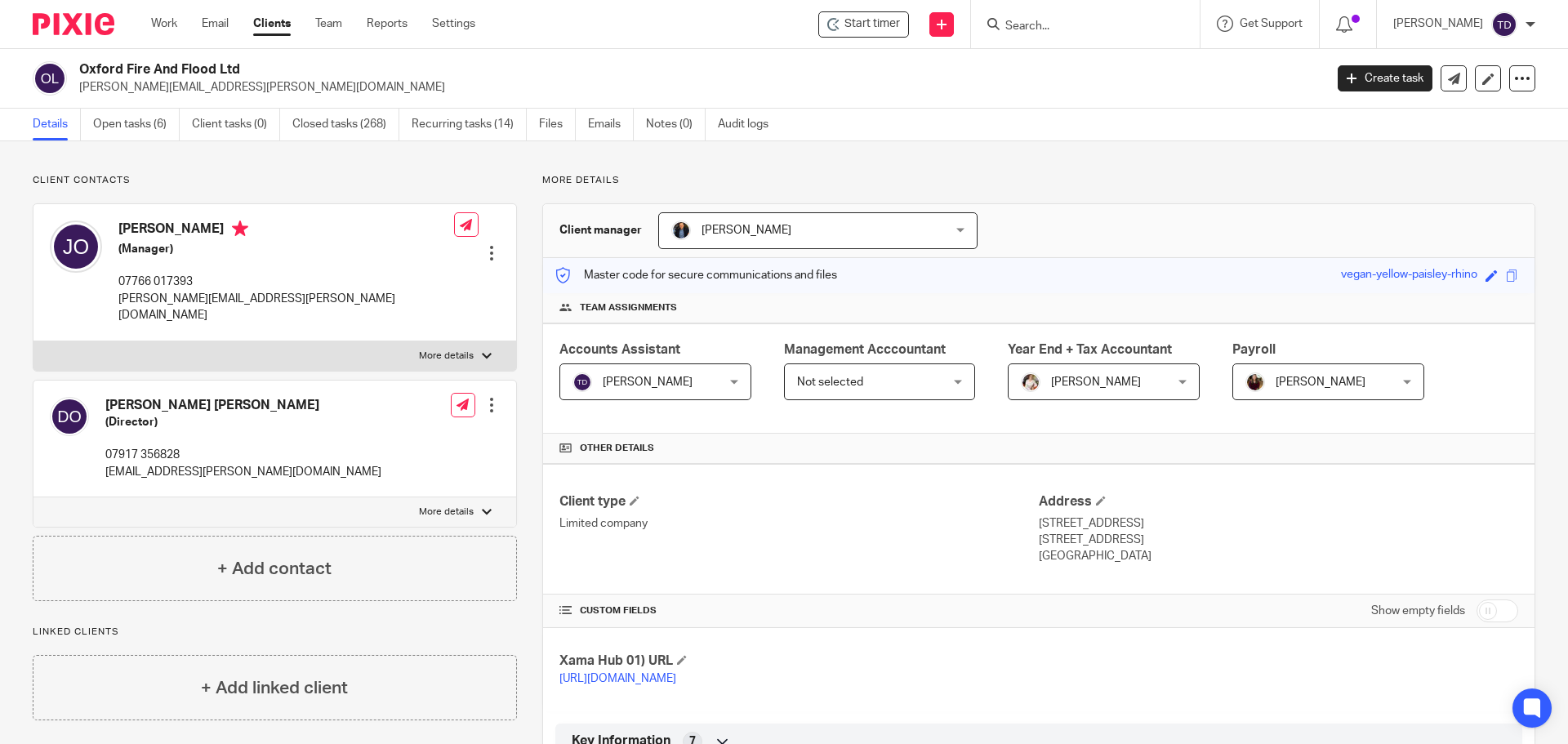
drag, startPoint x: 257, startPoint y: 456, endPoint x: 107, endPoint y: 456, distance: 150.0
click at [107, 464] on div "Desmond William Patrick Oconnor (Director) 07917 356828 des.oconnor@revivalco.c…" at bounding box center [216, 438] width 332 height 101
copy p "[EMAIL_ADDRESS][PERSON_NAME][DOMAIN_NAME]"
drag, startPoint x: 1445, startPoint y: 488, endPoint x: 1414, endPoint y: 466, distance: 38.0
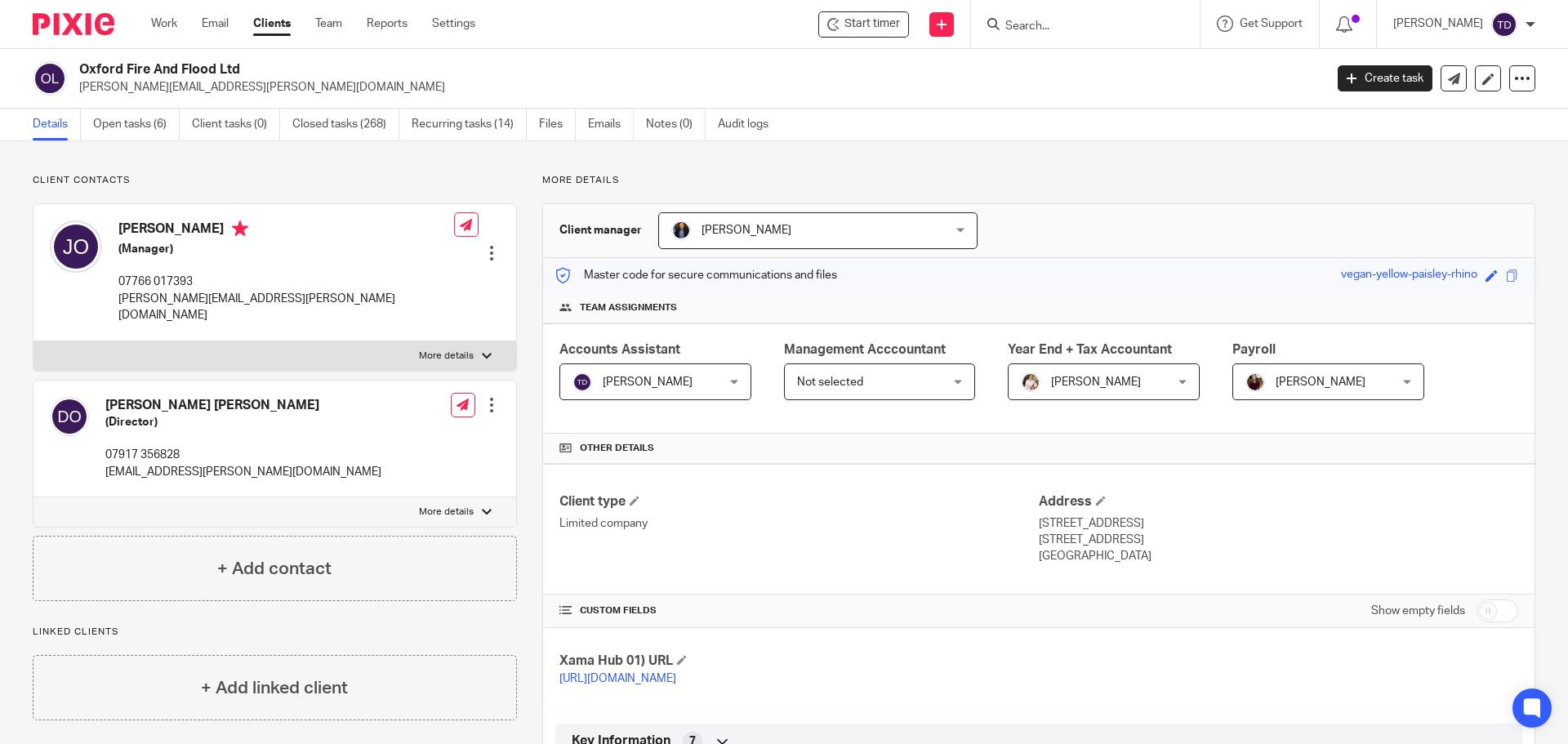
click at [1444, 488] on div "Client type Limited company Address 47 Monument Park, Warpsgrave Lane Chalgrove…" at bounding box center [1039, 529] width 992 height 130
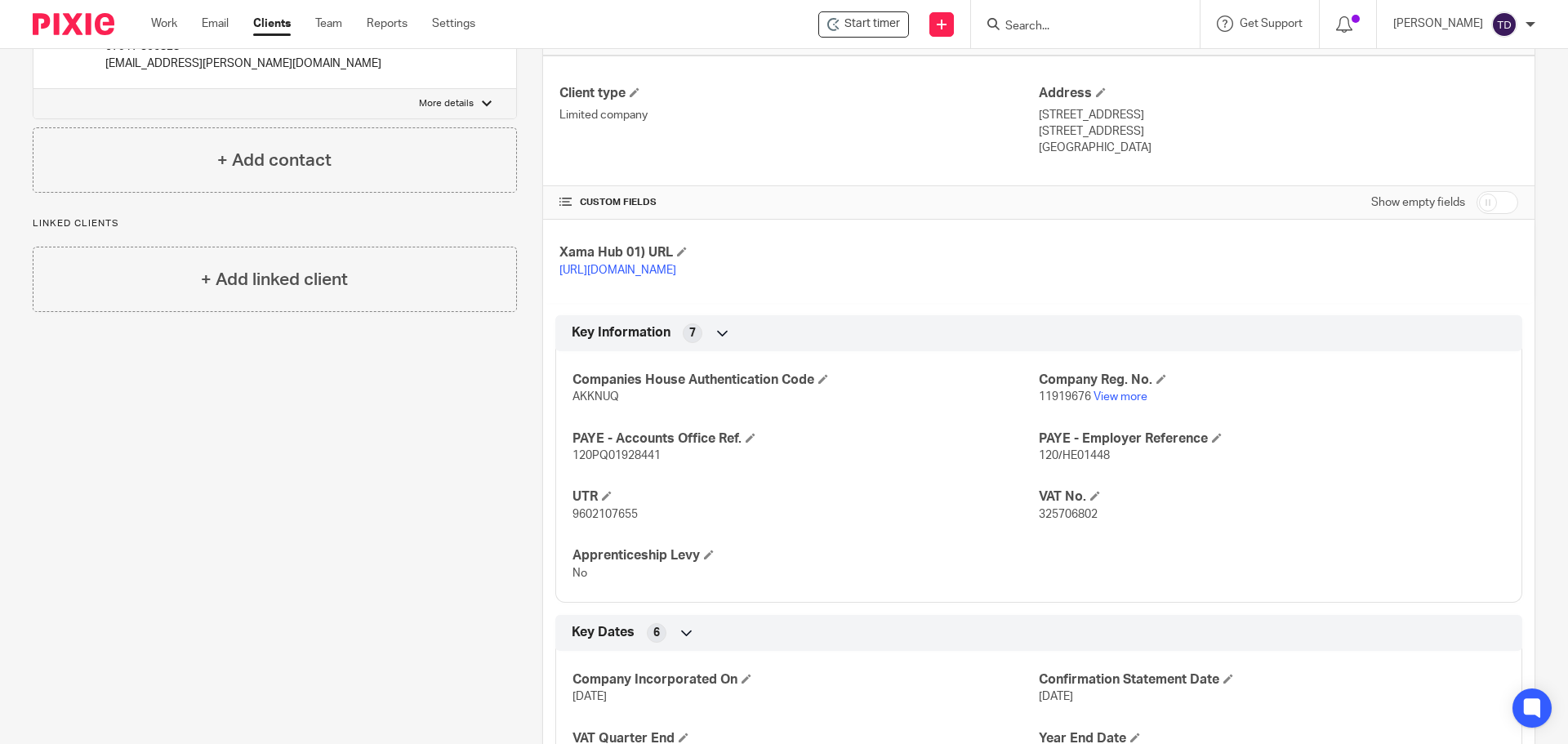
scroll to position [832, 0]
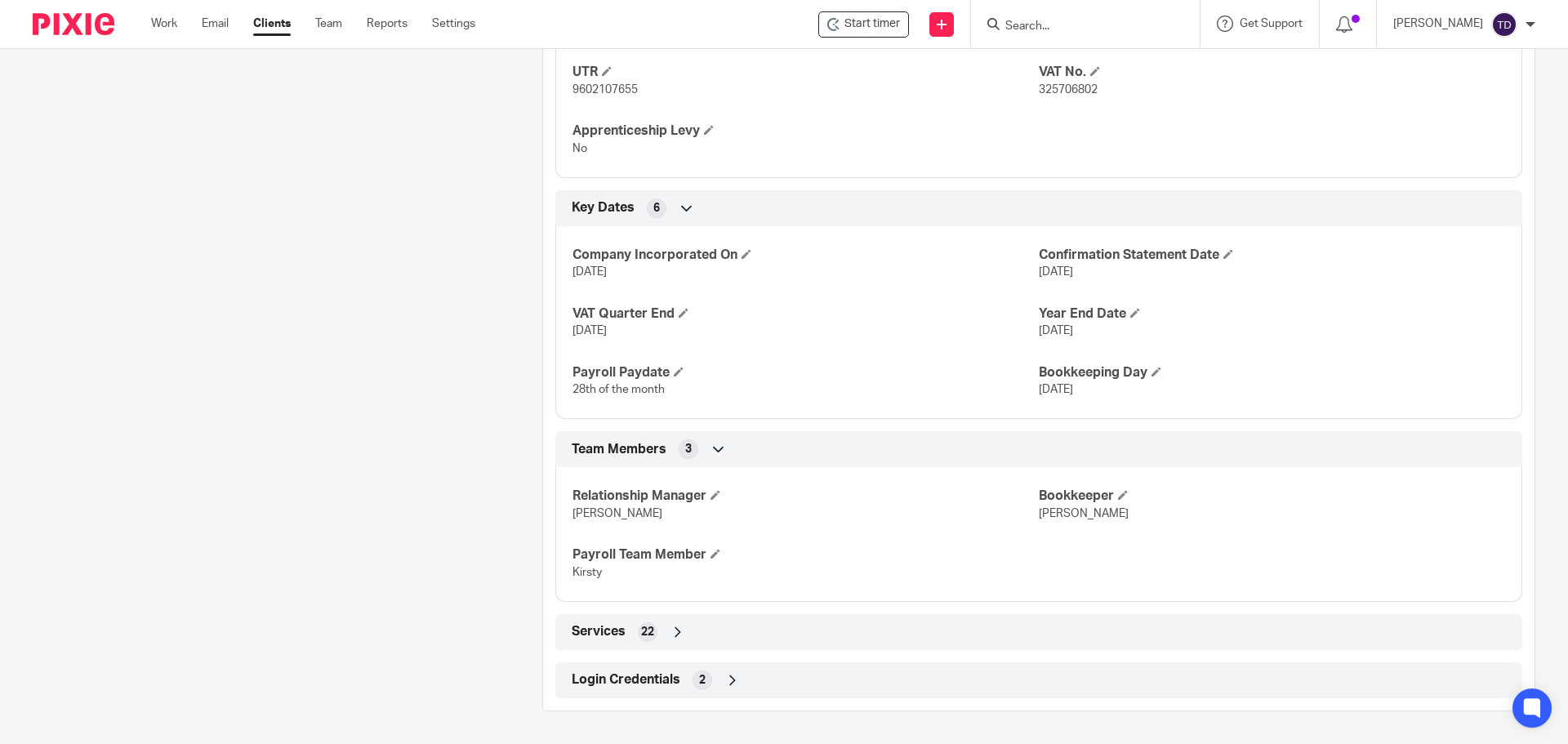
click at [403, 375] on div "Client contacts Desmond William Patrick Oconnor (Director) 07917 356828 des.oco…" at bounding box center [262, 26] width 510 height 1370
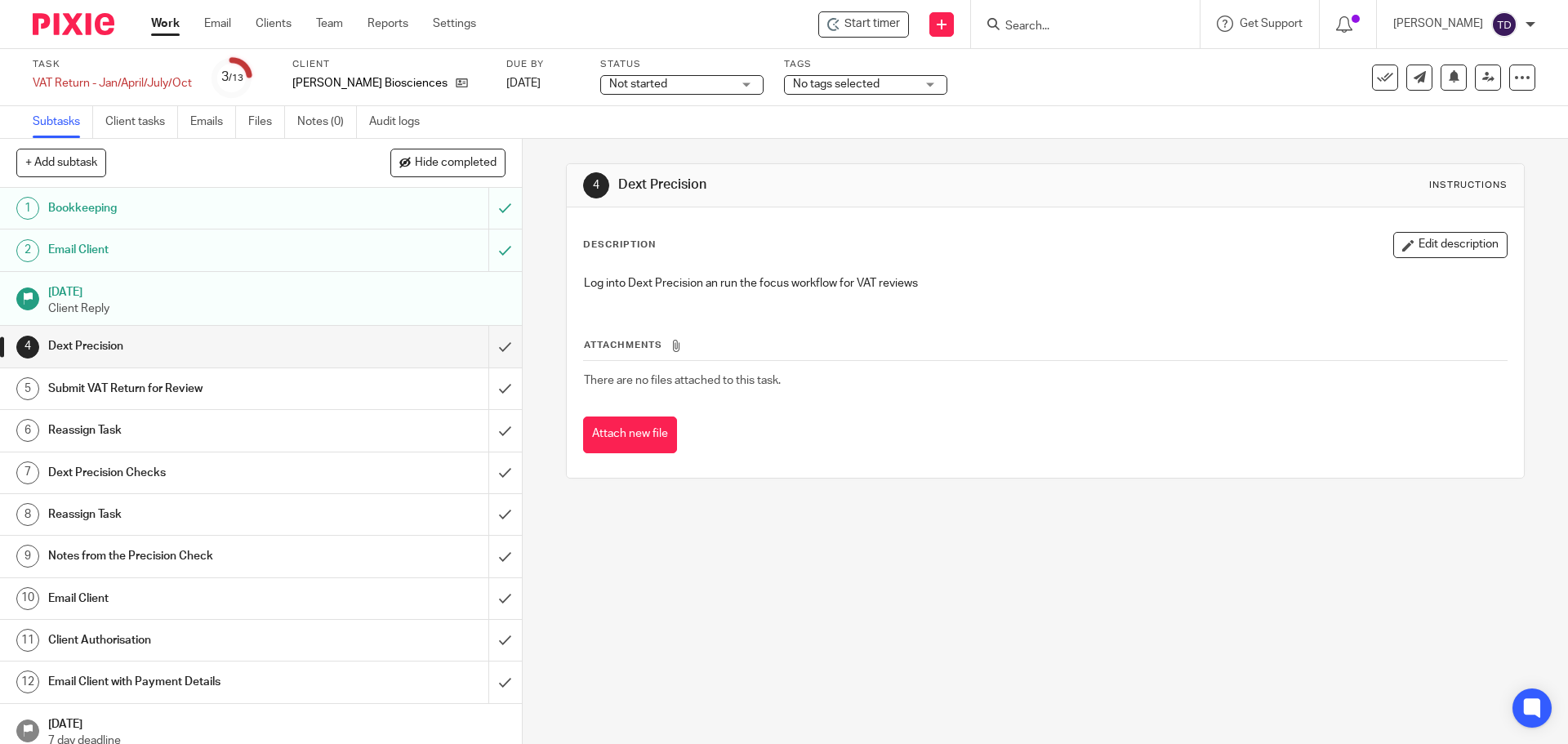
scroll to position [14, 0]
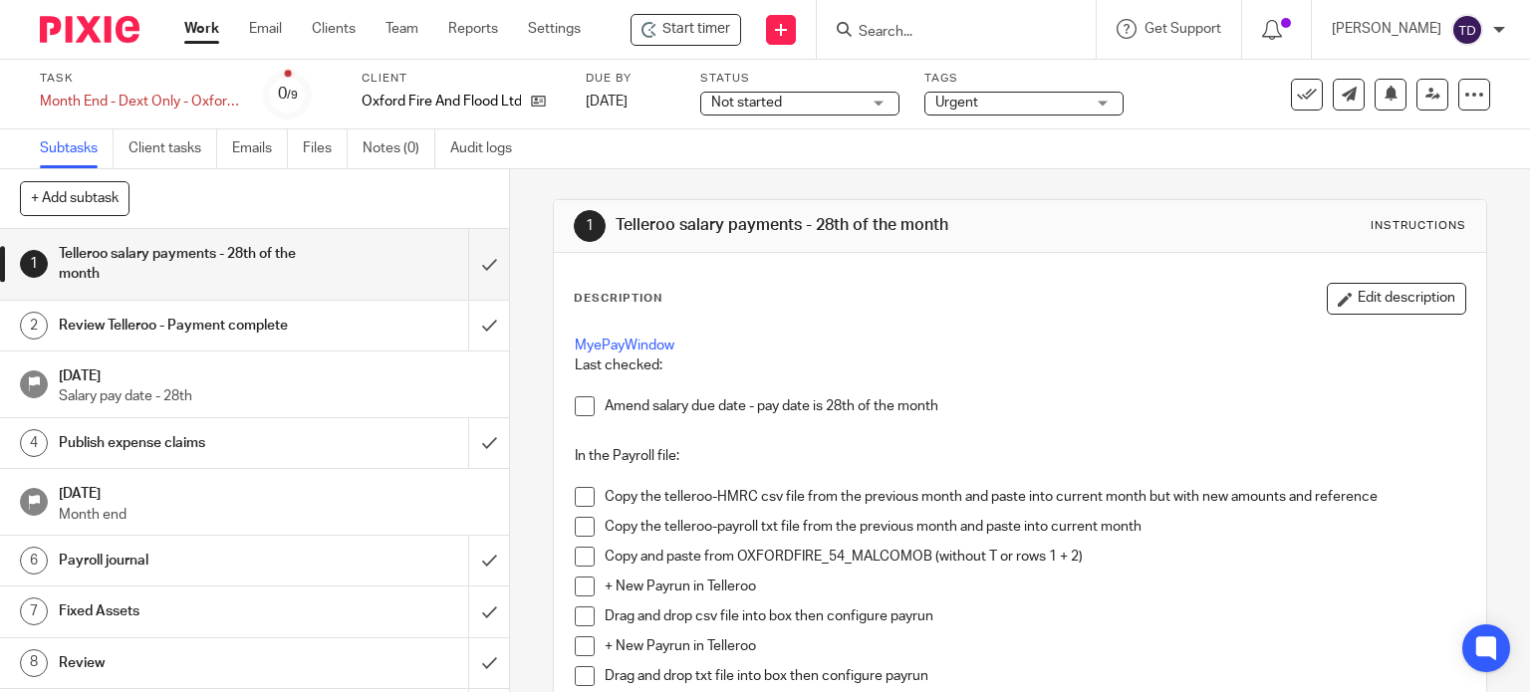
scroll to position [104, 0]
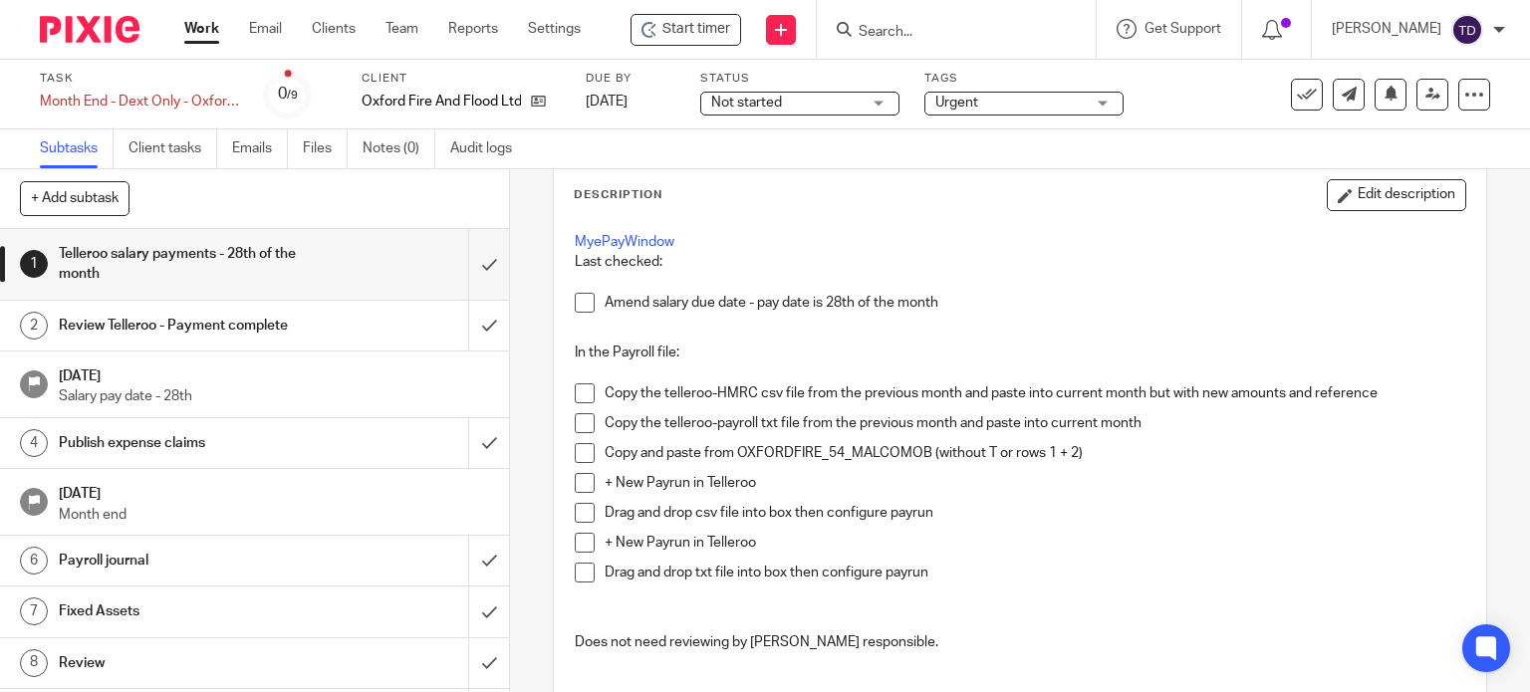
click at [64, 19] on img at bounding box center [90, 29] width 100 height 27
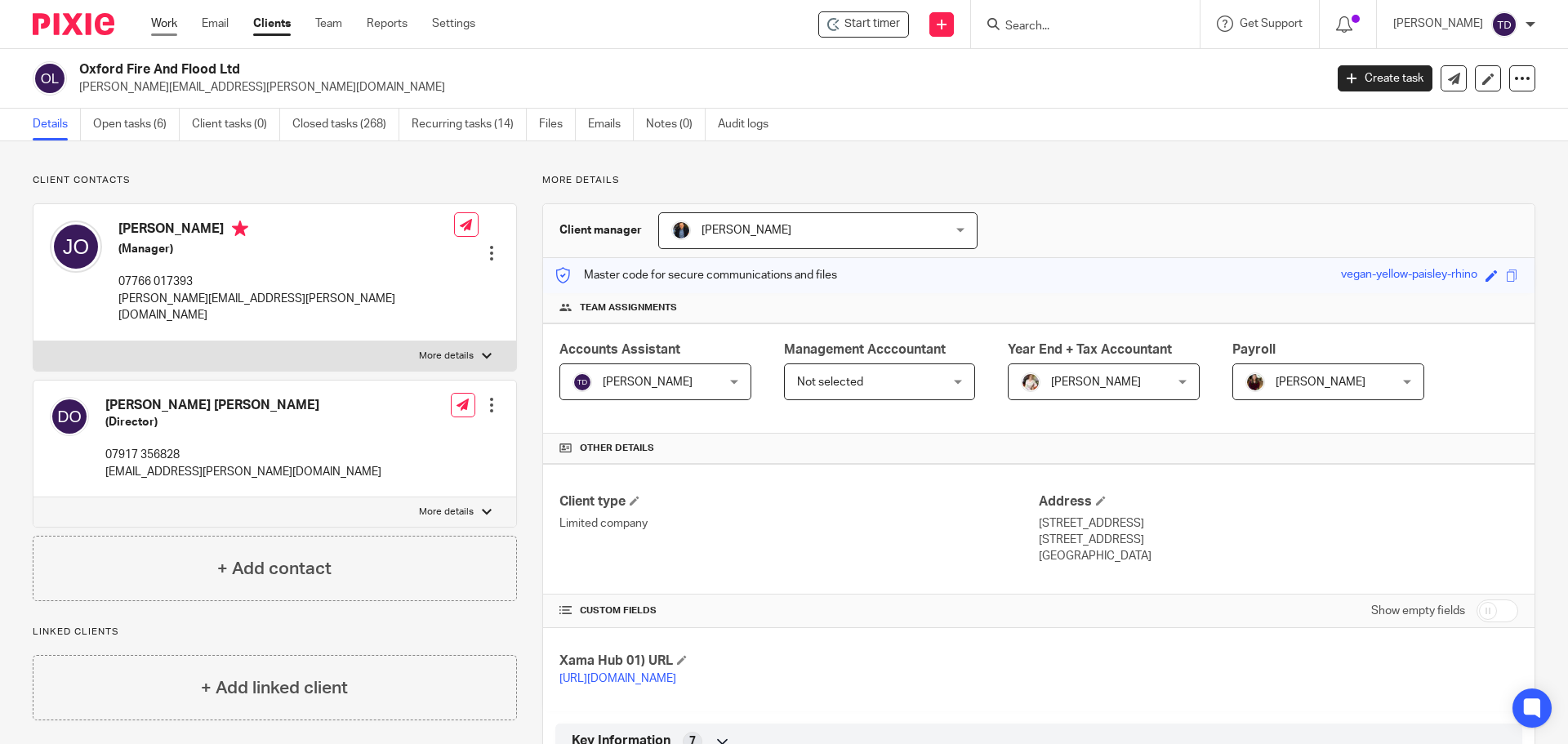
click at [176, 24] on link "Work" at bounding box center [164, 24] width 26 height 16
